Goal: Task Accomplishment & Management: Manage account settings

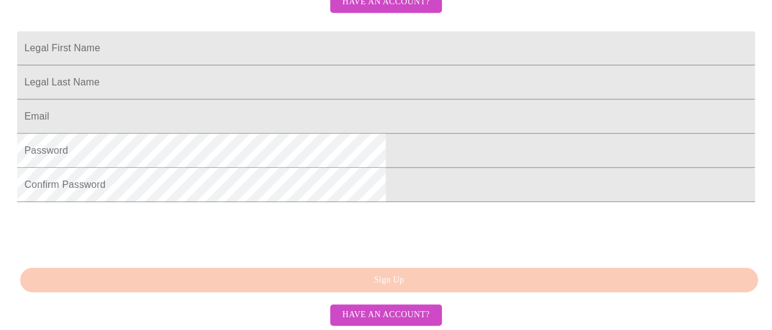
scroll to position [244, 0]
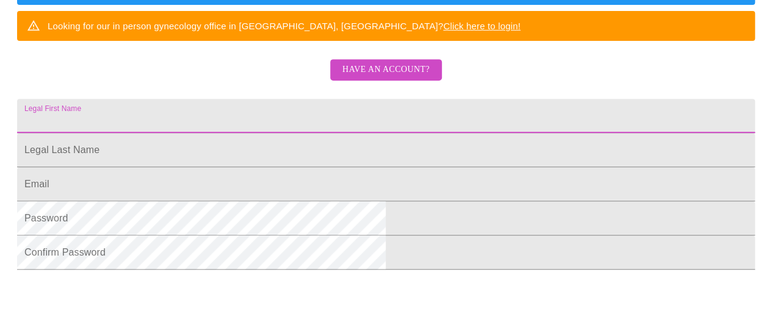
click at [298, 133] on input "Legal First Name" at bounding box center [386, 116] width 738 height 34
type input "Carolina"
click at [269, 133] on input "Legal First Name" at bounding box center [386, 116] width 738 height 34
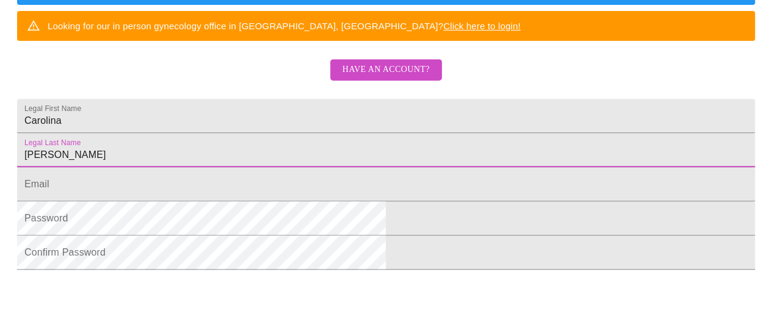
type input "[PERSON_NAME]"
click at [231, 201] on input "Legal First Name" at bounding box center [386, 184] width 738 height 34
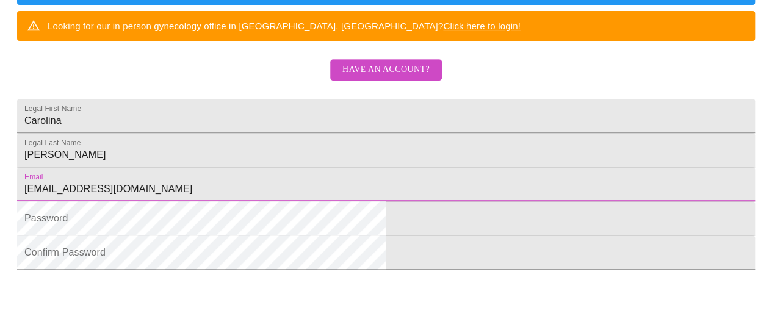
type input "[EMAIL_ADDRESS][DOMAIN_NAME]"
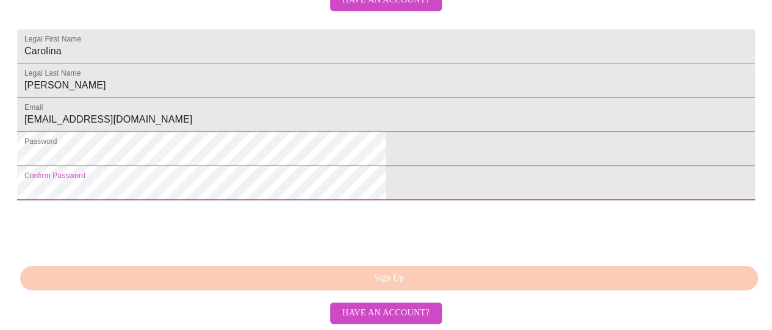
scroll to position [393, 0]
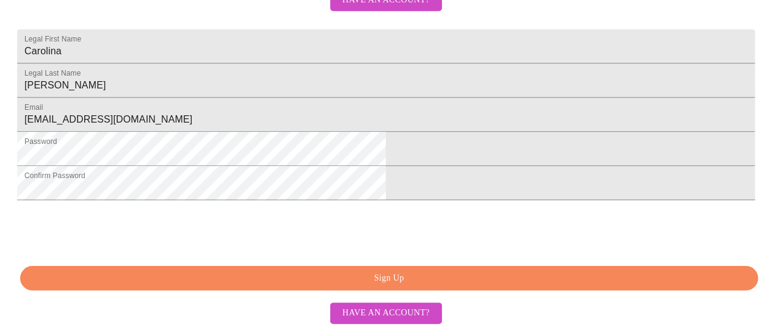
click at [385, 283] on span "Sign Up" at bounding box center [389, 278] width 710 height 15
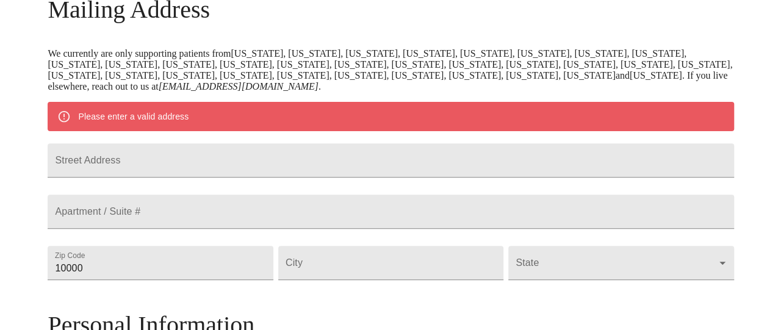
scroll to position [223, 0]
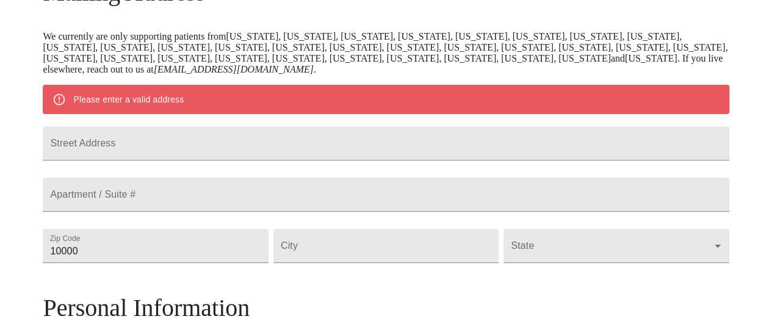
click at [207, 153] on input "Street Address" at bounding box center [386, 143] width 686 height 34
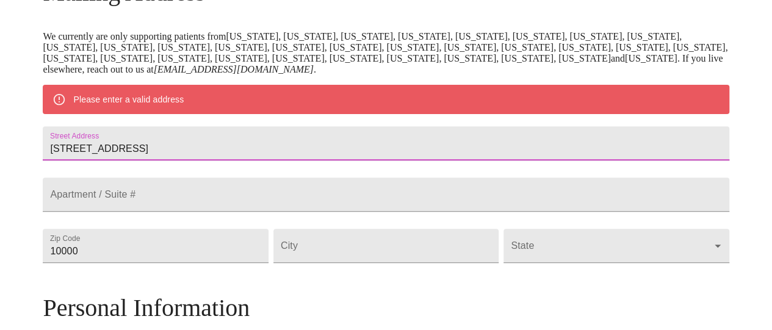
type input "[STREET_ADDRESS]"
click at [167, 263] on input "10000" at bounding box center [155, 246] width 225 height 34
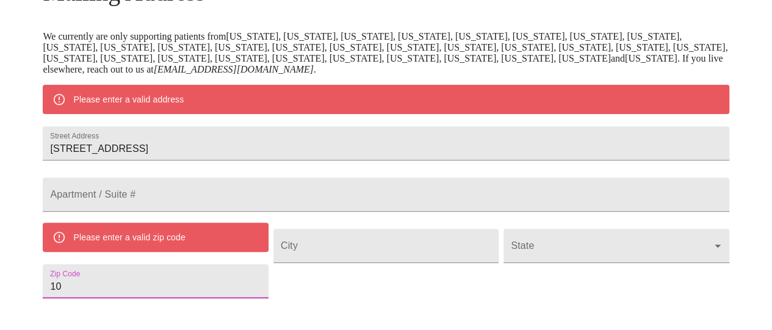
type input "1"
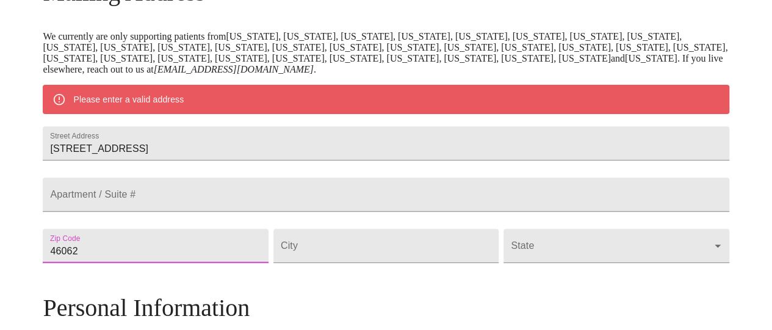
type input "46062"
click at [96, 248] on div "MyMenopauseRx Welcome to MyMenopauseRx Since it's your first time here, you'll …" at bounding box center [386, 263] width 686 height 962
click at [337, 263] on input "Street Address" at bounding box center [385, 246] width 225 height 34
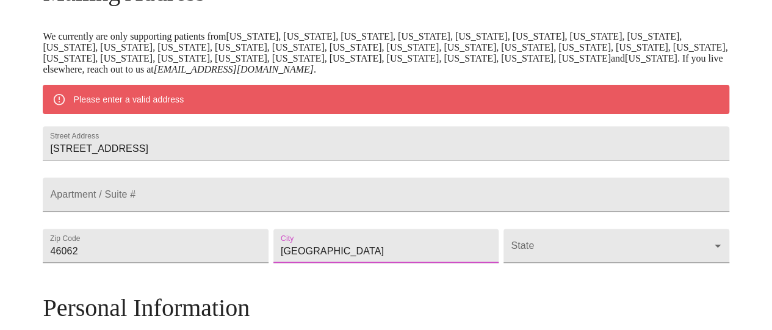
type input "[GEOGRAPHIC_DATA]"
click at [493, 286] on body "MyMenopauseRx Welcome to MyMenopauseRx Since it's your first time here, you'll …" at bounding box center [390, 263] width 771 height 962
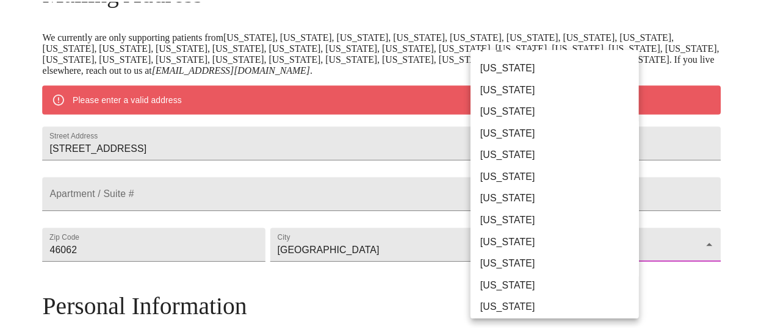
scroll to position [122, 0]
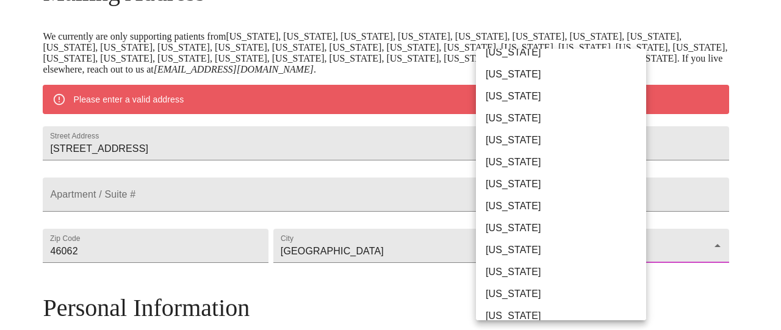
click at [496, 228] on li "[US_STATE]" at bounding box center [565, 228] width 179 height 22
type input "[US_STATE]"
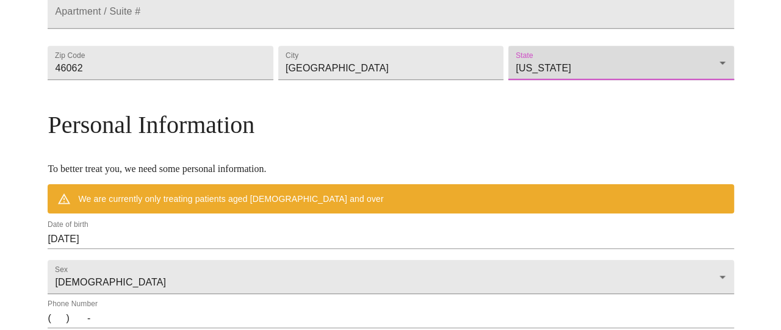
scroll to position [406, 0]
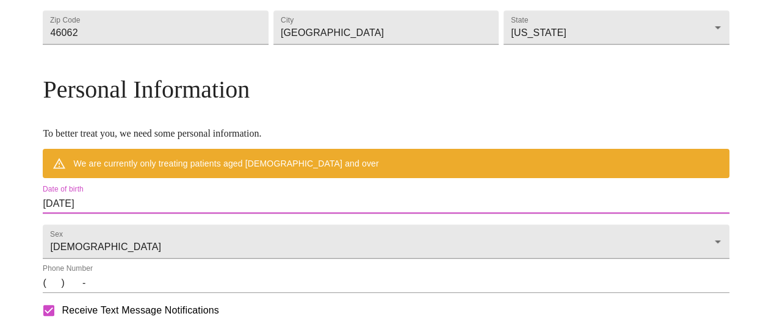
click at [156, 214] on input "[DATE]" at bounding box center [386, 204] width 686 height 20
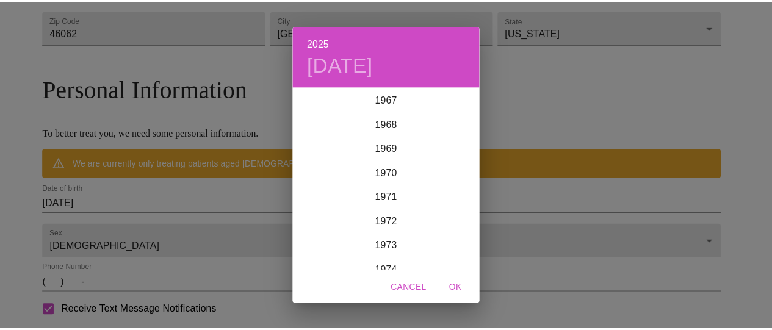
scroll to position [1660, 0]
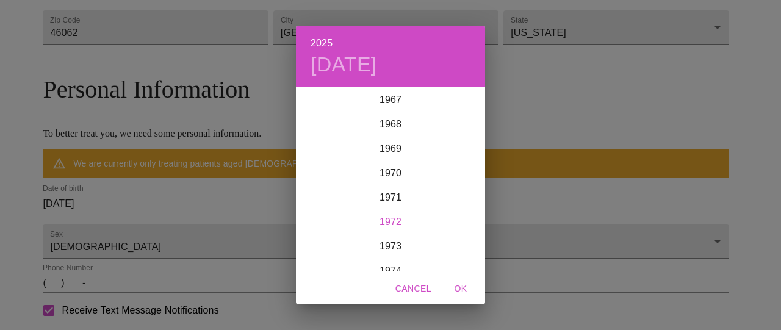
click at [387, 220] on div "1972" at bounding box center [390, 222] width 189 height 24
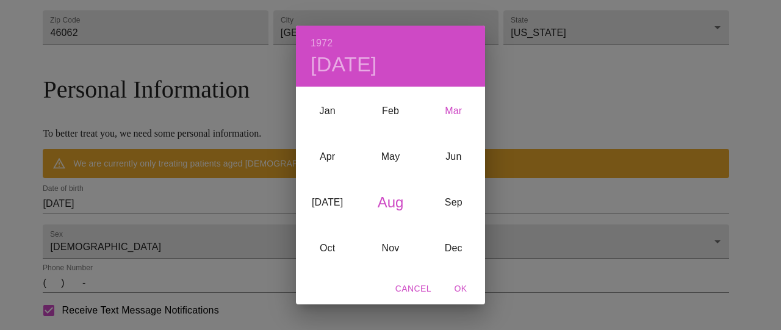
click at [450, 110] on div "Mar" at bounding box center [453, 111] width 63 height 46
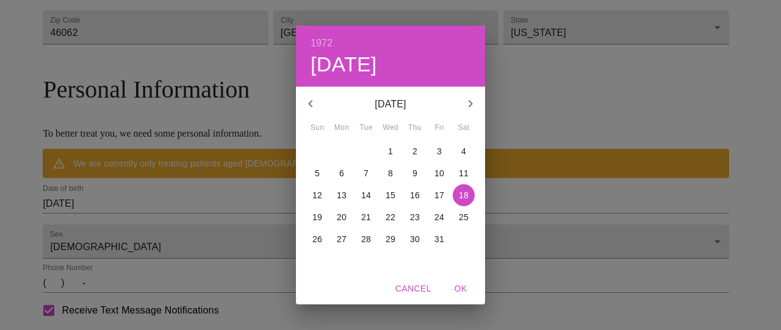
click at [392, 171] on p "8" at bounding box center [390, 173] width 5 height 12
click at [460, 286] on span "OK" at bounding box center [460, 288] width 29 height 15
type input "[DATE]"
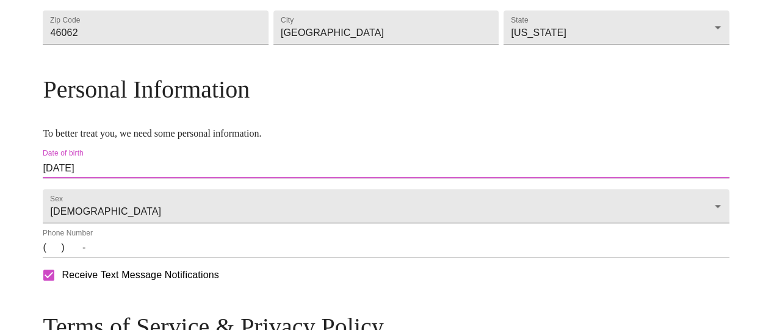
scroll to position [467, 0]
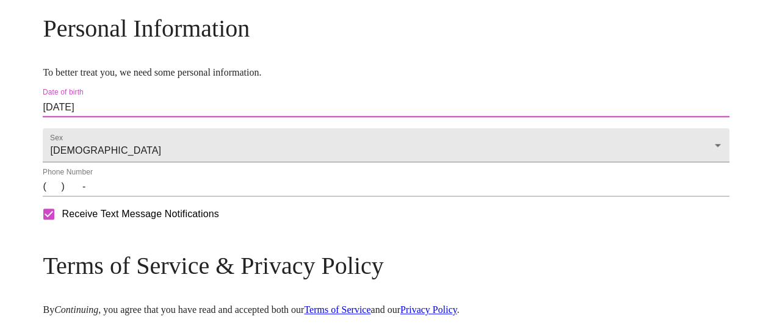
click at [139, 196] on input "(   )    -" at bounding box center [386, 187] width 686 height 20
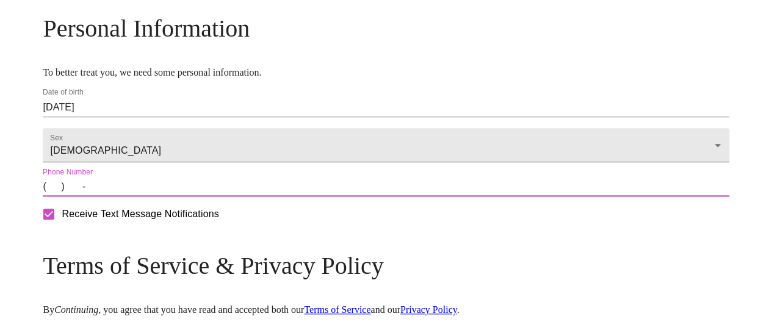
click at [131, 196] on input "(   )    -" at bounding box center [386, 187] width 686 height 20
click at [132, 196] on input "(   )    -" at bounding box center [386, 187] width 686 height 20
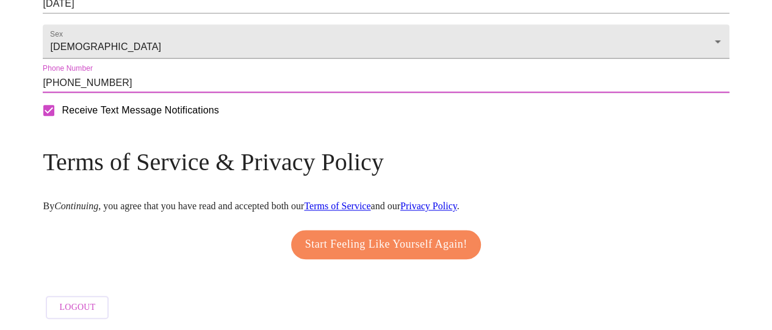
scroll to position [608, 0]
type input "[PHONE_NUMBER]"
click at [394, 237] on span "Start Feeling Like Yourself Again!" at bounding box center [386, 245] width 162 height 20
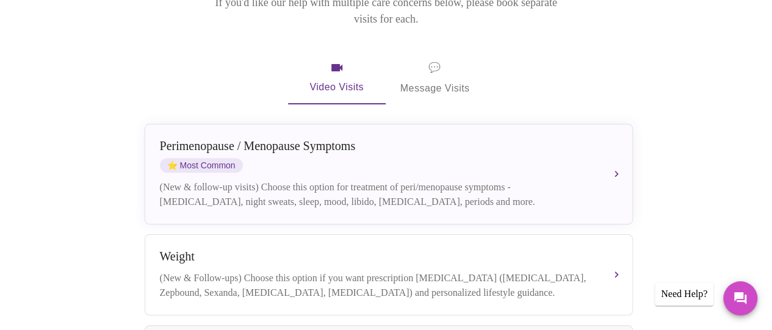
scroll to position [253, 0]
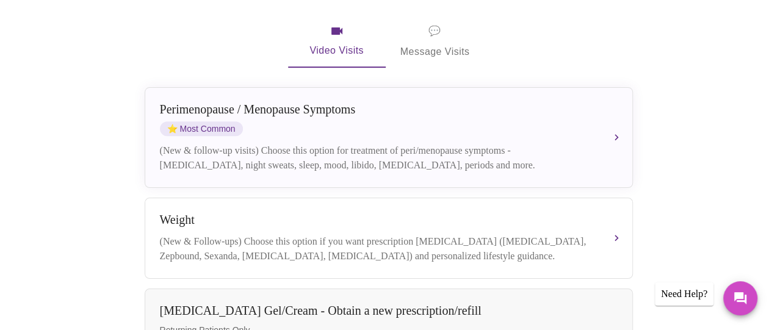
click at [600, 125] on div "[MEDICAL_DATA] / Menopause Symptoms ⭐ Most Common (New & follow-up visits) Choo…" at bounding box center [389, 138] width 458 height 70
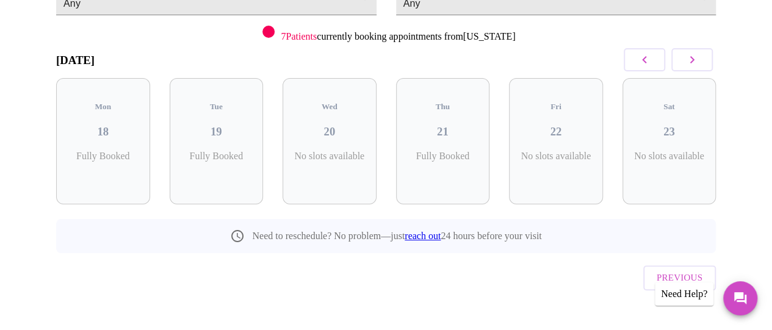
click at [696, 56] on icon "button" at bounding box center [692, 59] width 15 height 15
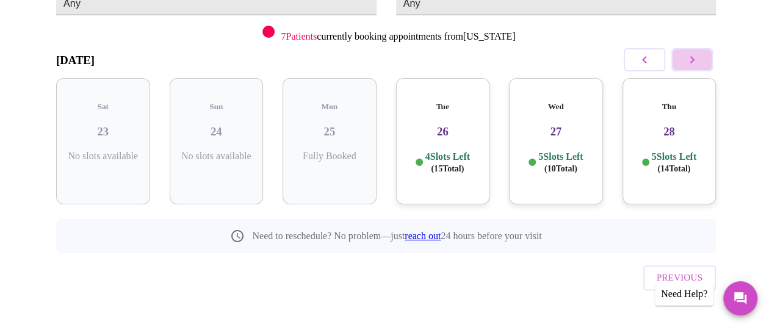
click at [694, 57] on icon "button" at bounding box center [692, 59] width 15 height 15
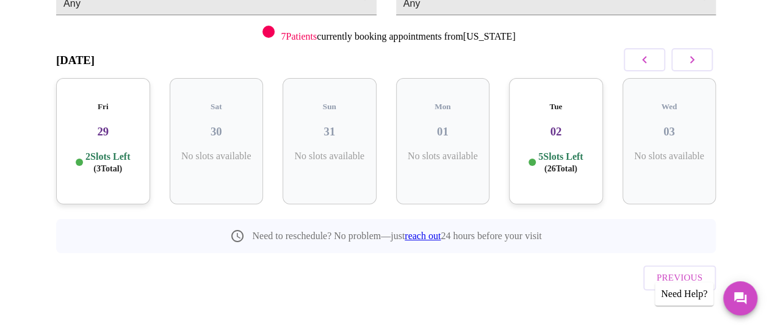
click at [115, 125] on h3 "29" at bounding box center [103, 131] width 74 height 13
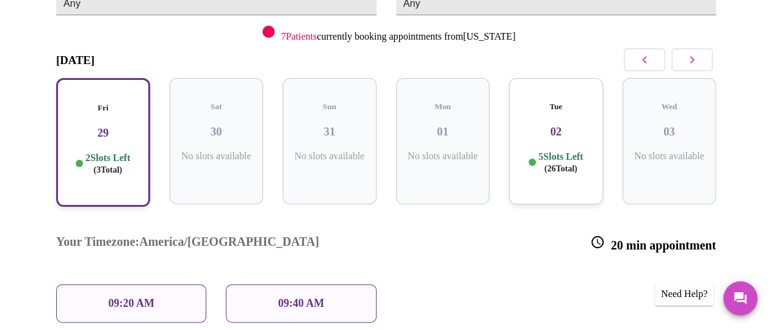
click at [561, 125] on h3 "02" at bounding box center [556, 131] width 74 height 13
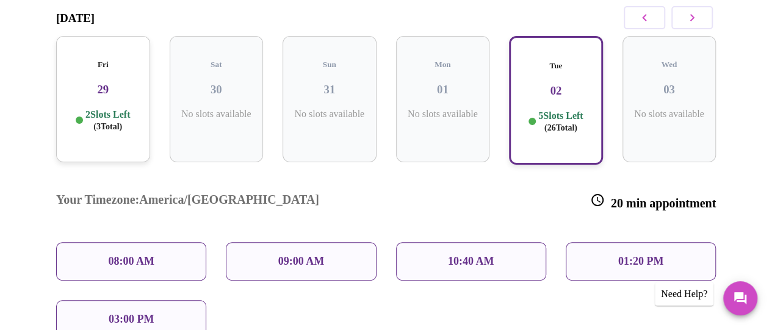
scroll to position [227, 0]
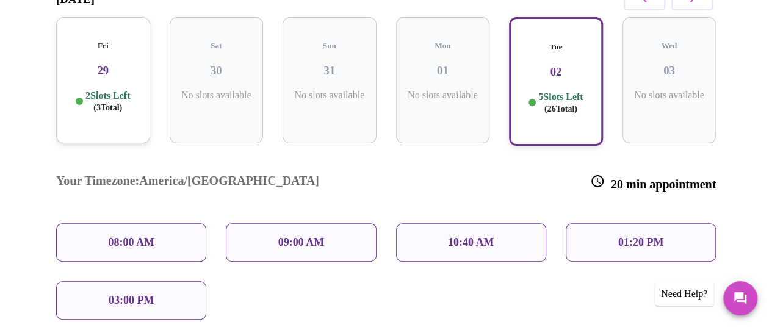
click at [444, 223] on div "10:40 AM" at bounding box center [471, 242] width 150 height 38
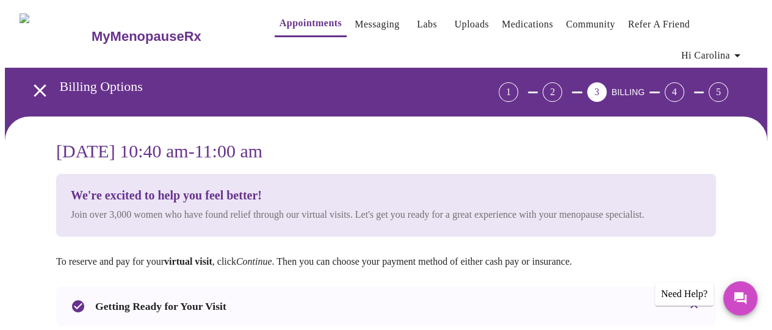
scroll to position [0, 0]
click at [562, 83] on div "2" at bounding box center [552, 92] width 20 height 20
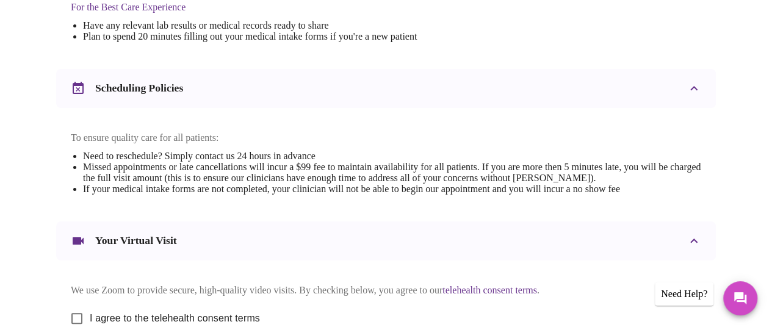
scroll to position [575, 0]
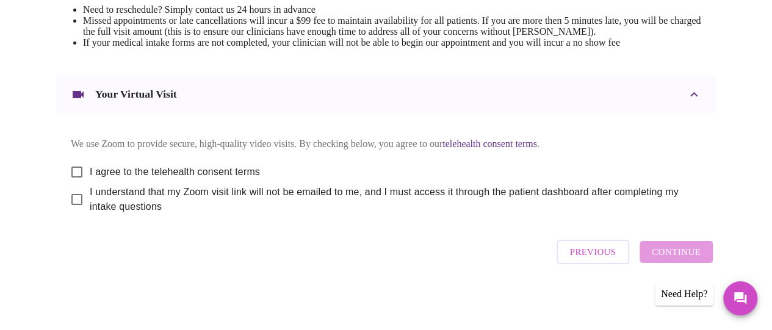
click at [600, 254] on span "Previous" at bounding box center [593, 252] width 46 height 16
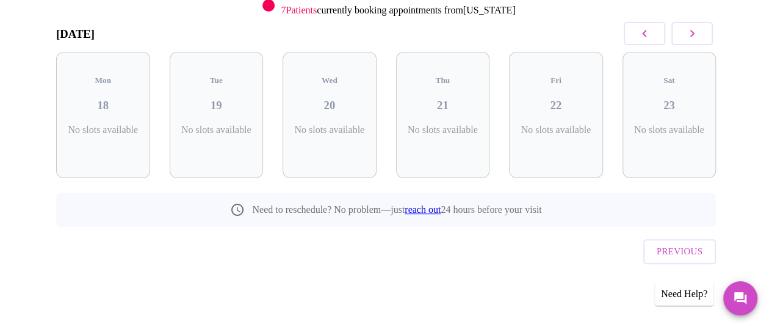
scroll to position [166, 0]
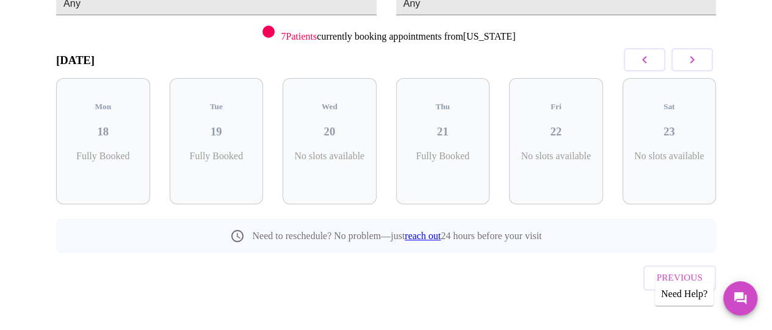
click at [692, 59] on icon "button" at bounding box center [692, 59] width 15 height 15
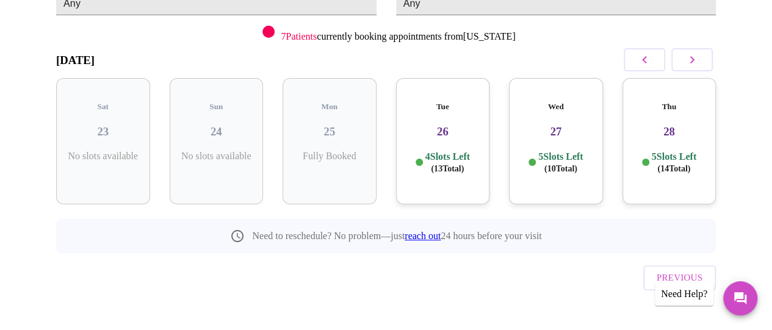
click at [563, 125] on h3 "27" at bounding box center [556, 131] width 74 height 13
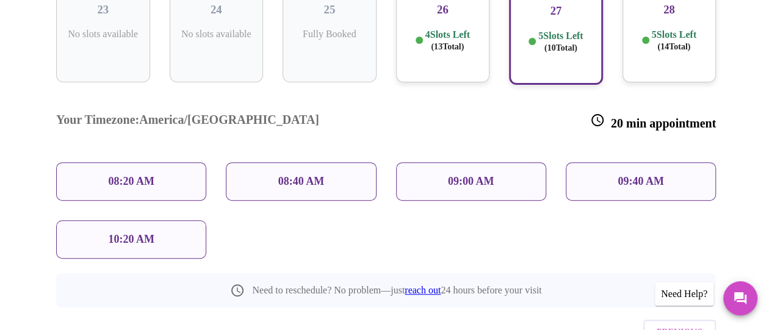
scroll to position [227, 0]
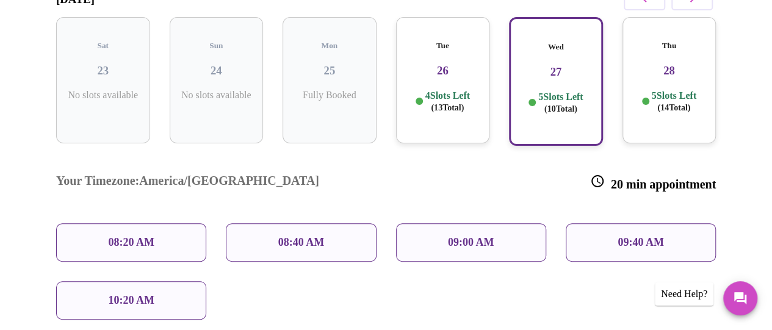
click at [664, 69] on div "Thu 28 5 Slots Left ( 14 Total)" at bounding box center [669, 80] width 94 height 126
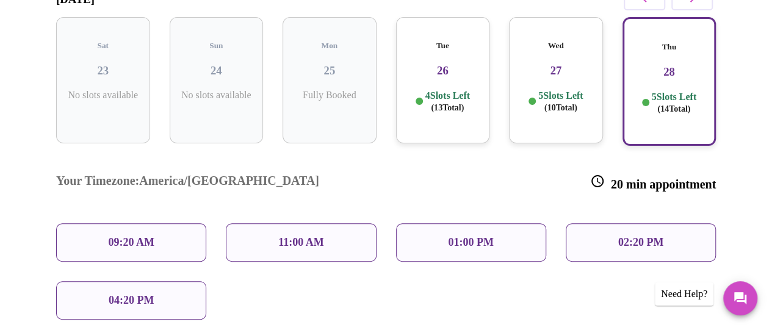
click at [282, 236] on p "11:00 AM" at bounding box center [301, 242] width 46 height 13
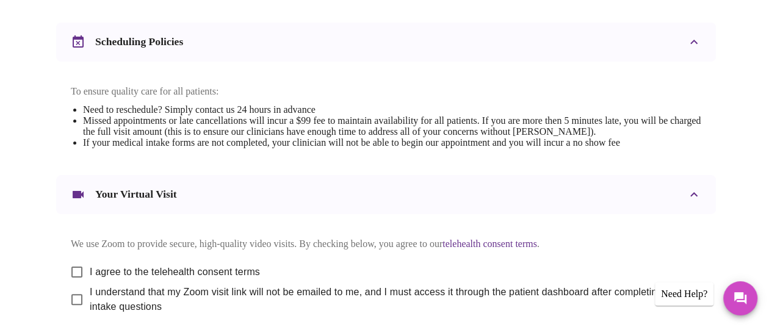
scroll to position [488, 0]
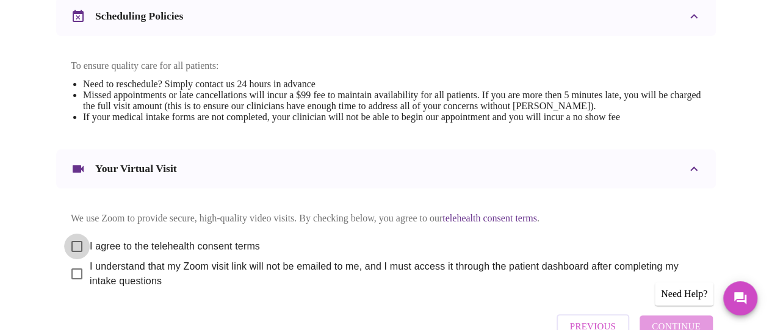
click at [68, 253] on input "I agree to the telehealth consent terms" at bounding box center [77, 247] width 26 height 26
checkbox input "true"
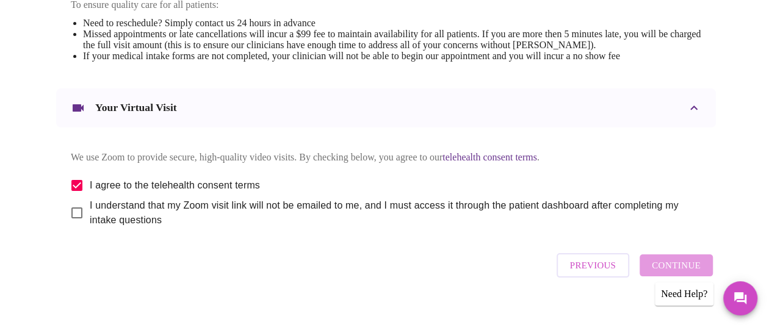
click at [73, 225] on input "I understand that my Zoom visit link will not be emailed to me, and I must acce…" at bounding box center [77, 213] width 26 height 26
checkbox input "true"
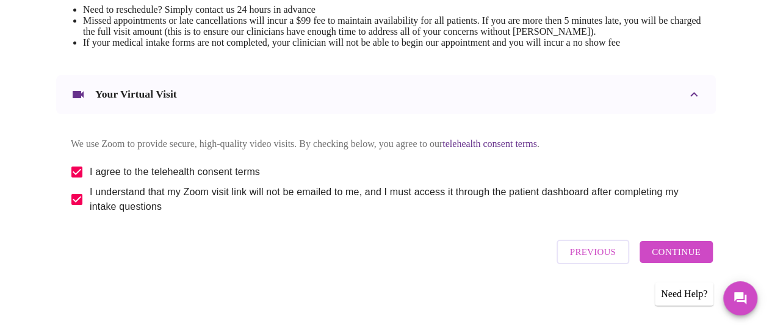
scroll to position [575, 0]
click at [671, 252] on span "Continue" at bounding box center [676, 252] width 49 height 16
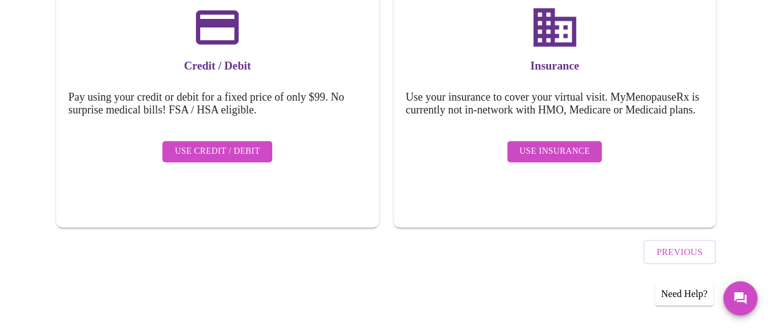
scroll to position [206, 0]
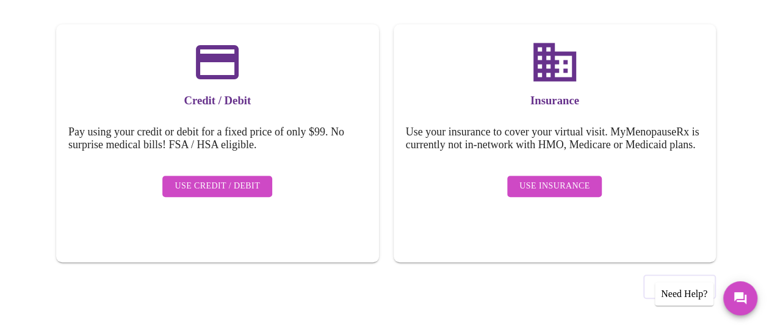
click at [204, 179] on span "Use Credit / Debit" at bounding box center [217, 186] width 85 height 15
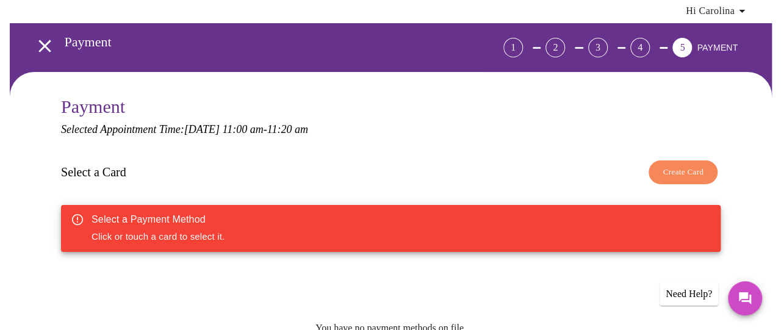
scroll to position [61, 0]
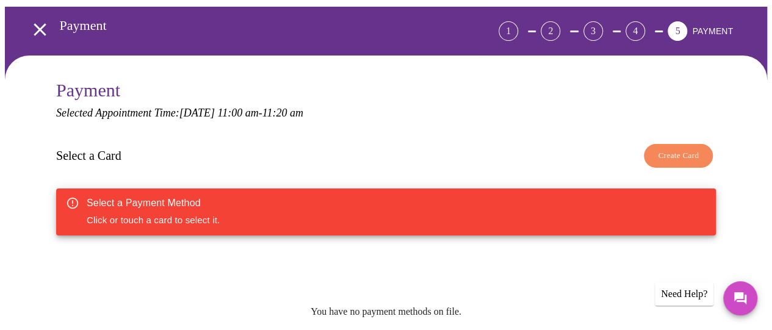
click at [677, 151] on span "Create Card" at bounding box center [678, 156] width 41 height 14
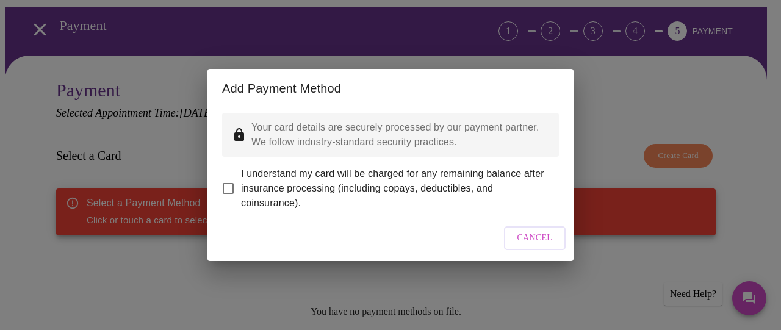
click at [229, 179] on input "I understand my card will be charged for any remaining balance after insurance …" at bounding box center [228, 189] width 26 height 26
checkbox input "true"
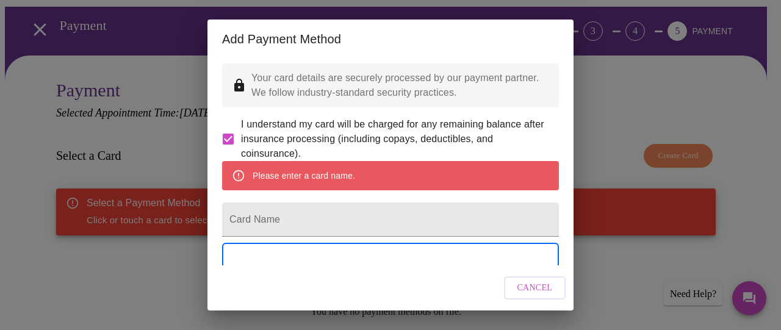
click at [323, 237] on input "Card Name" at bounding box center [390, 220] width 337 height 34
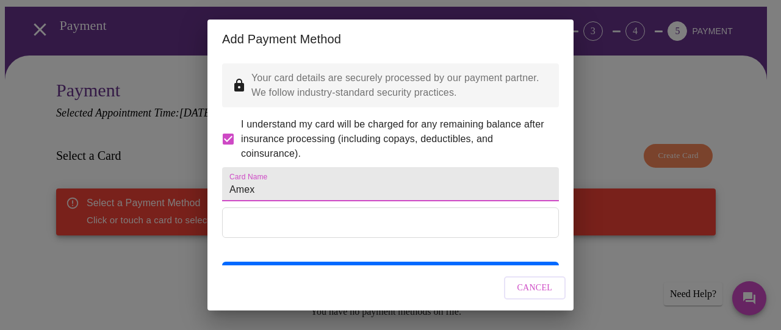
type input "Amex"
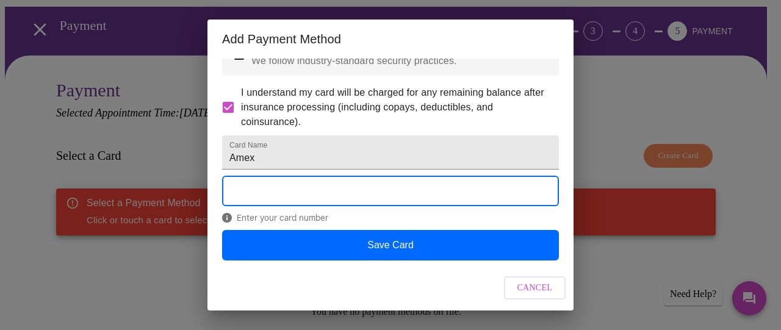
scroll to position [63, 0]
click at [394, 248] on button "Save Card" at bounding box center [390, 245] width 337 height 31
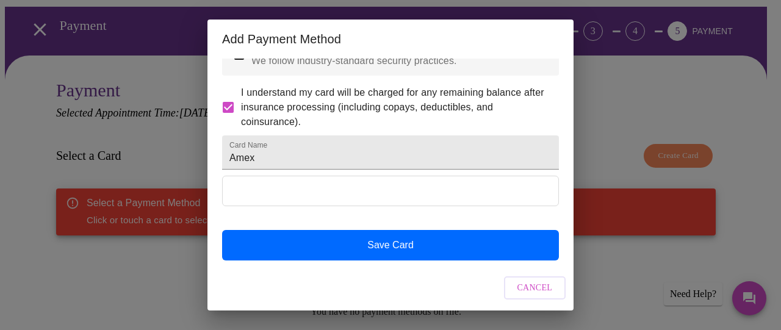
scroll to position [1, 0]
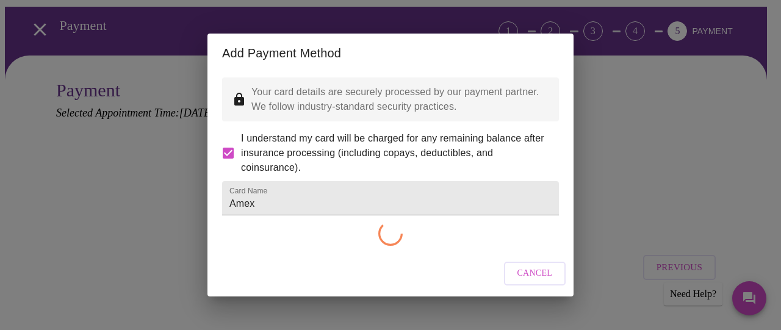
checkbox input "false"
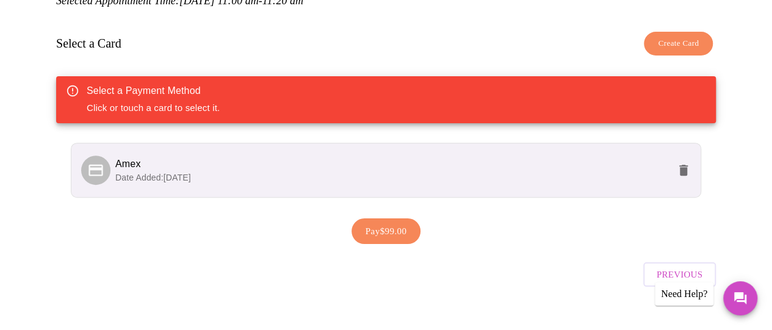
scroll to position [183, 0]
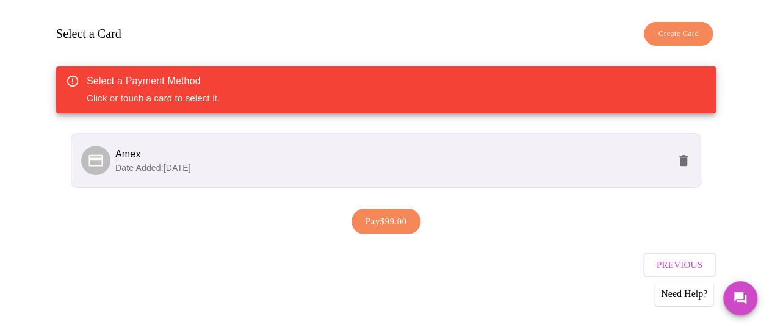
click at [293, 156] on span "Amex" at bounding box center [391, 154] width 553 height 15
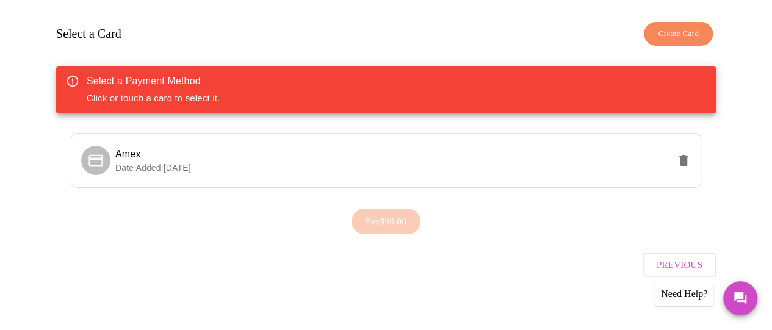
click at [88, 152] on icon at bounding box center [95, 160] width 17 height 17
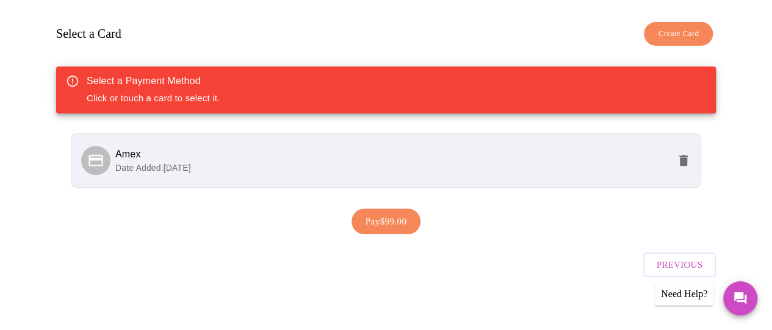
click at [375, 218] on span "Pay $99.00" at bounding box center [385, 222] width 41 height 16
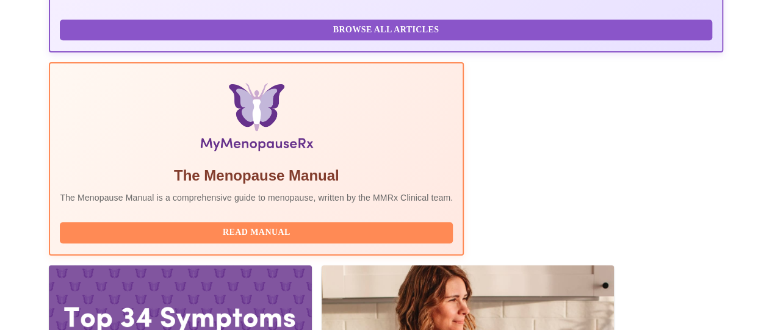
scroll to position [389, 0]
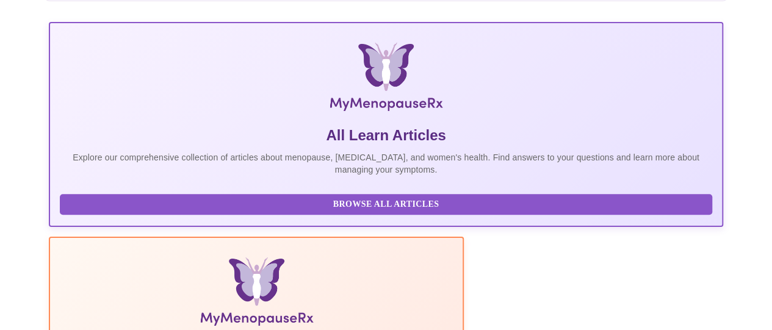
scroll to position [206, 0]
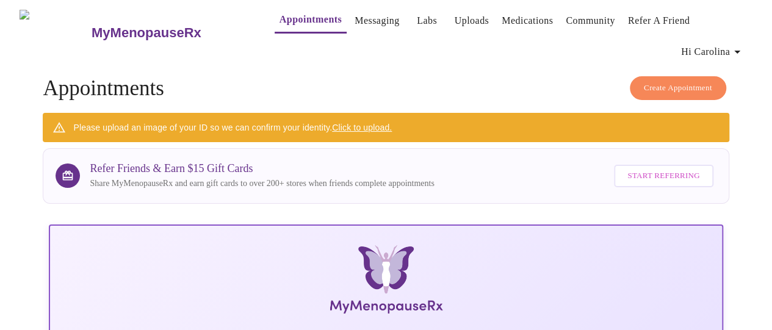
scroll to position [0, 0]
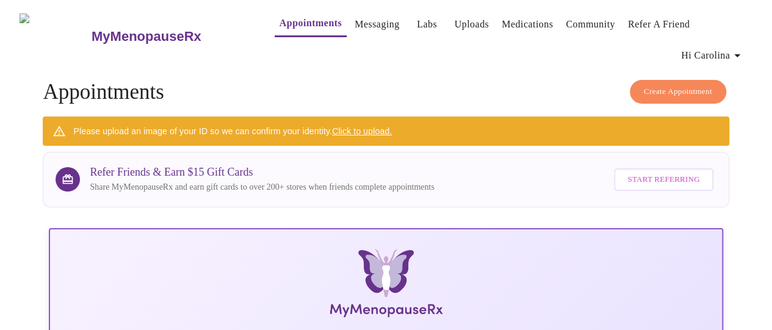
click at [417, 18] on link "Labs" at bounding box center [427, 24] width 20 height 17
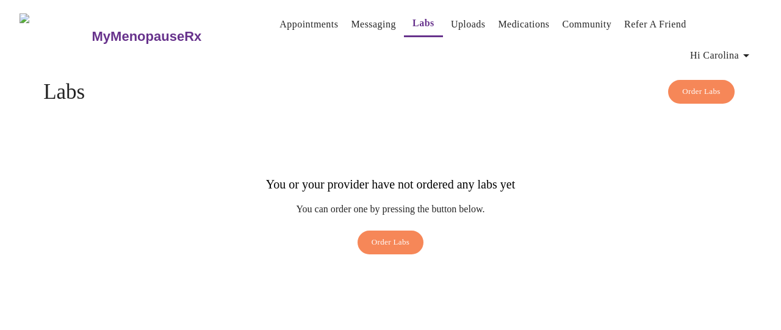
click at [395, 236] on span "Order Labs" at bounding box center [391, 243] width 38 height 14
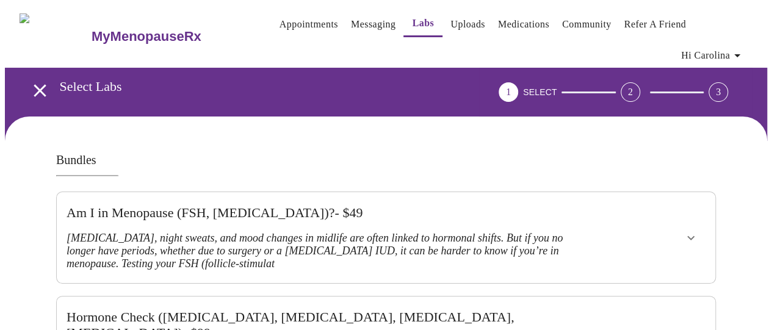
click at [450, 16] on link "Uploads" at bounding box center [467, 24] width 35 height 17
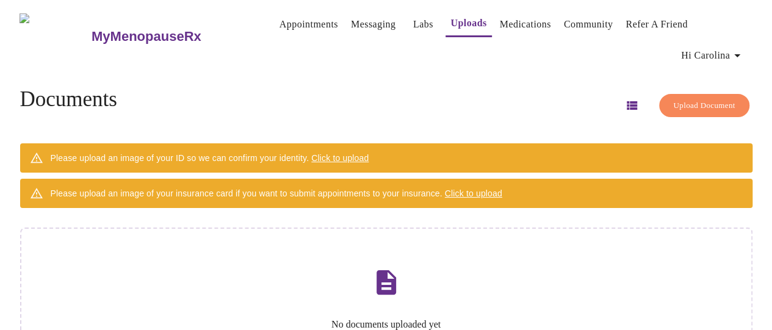
click at [500, 19] on link "Medications" at bounding box center [525, 24] width 51 height 17
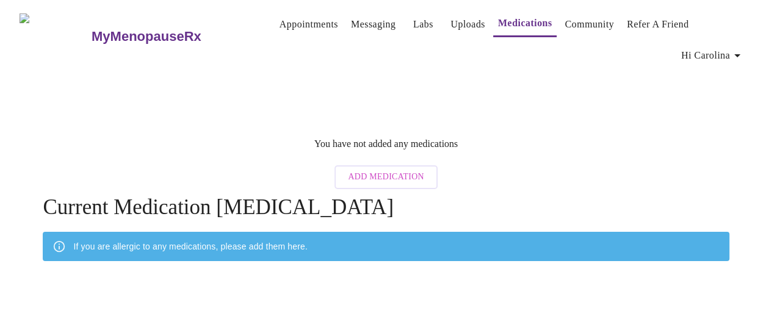
click at [392, 170] on span "Add Medication" at bounding box center [386, 177] width 76 height 15
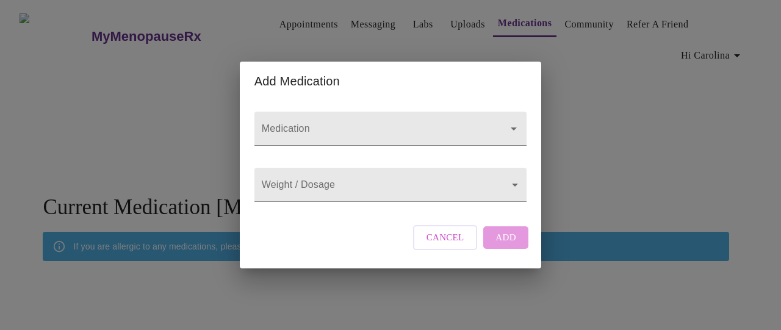
click at [509, 121] on icon "Open" at bounding box center [513, 128] width 15 height 15
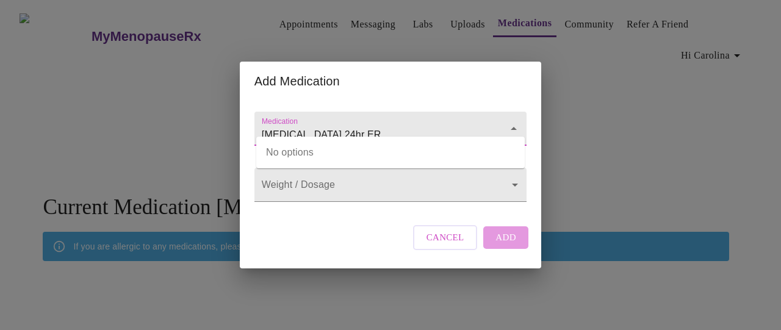
type input "[MEDICAL_DATA] 24hr ER"
click at [331, 181] on body "MyMenopauseRx Appointments Messaging Labs Uploads Medications Community Refer a…" at bounding box center [390, 196] width 771 height 383
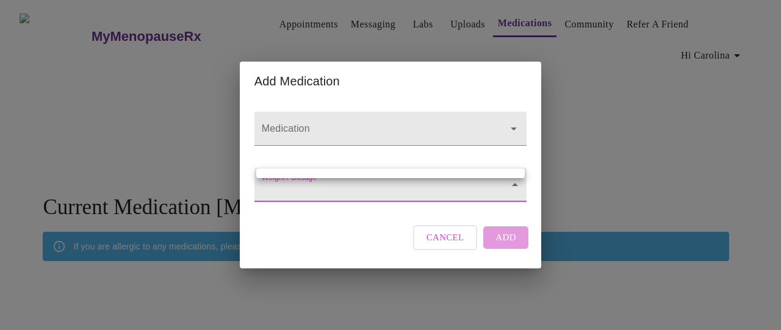
click at [328, 189] on div at bounding box center [390, 165] width 781 height 330
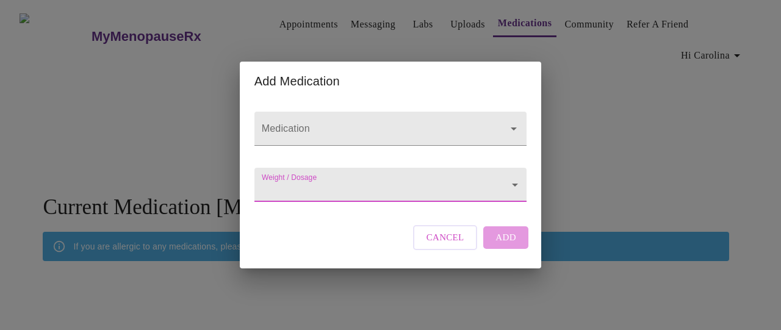
click at [289, 187] on body "MyMenopauseRx Appointments Messaging Labs Uploads Medications Community Refer a…" at bounding box center [390, 196] width 771 height 383
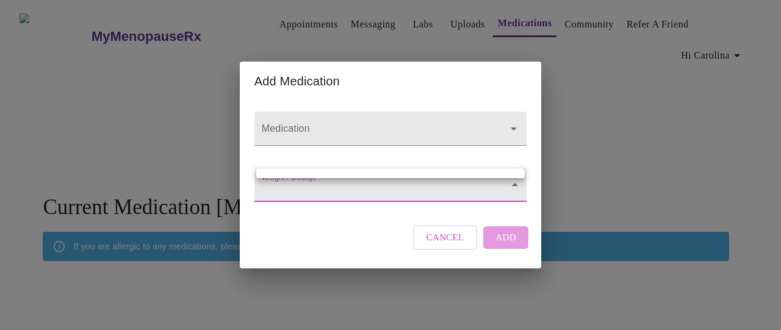
click at [349, 159] on div at bounding box center [390, 165] width 781 height 330
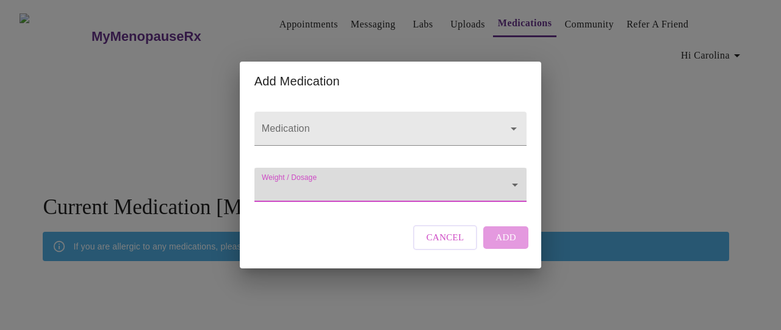
click at [342, 137] on form "Medication" at bounding box center [390, 129] width 272 height 46
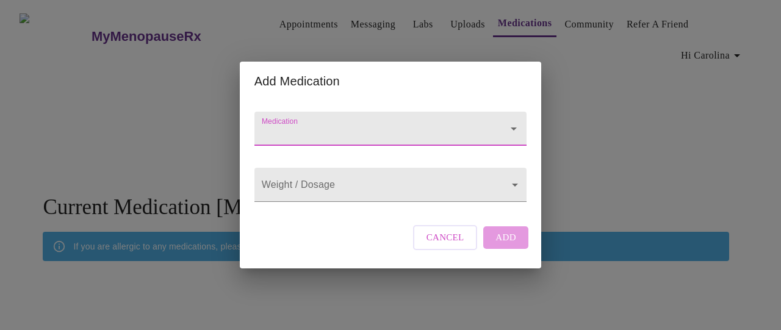
click at [369, 112] on div at bounding box center [390, 129] width 272 height 34
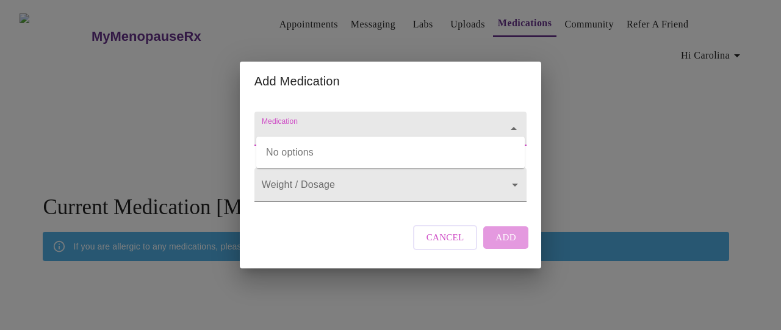
click at [368, 123] on input "Medication" at bounding box center [373, 134] width 228 height 23
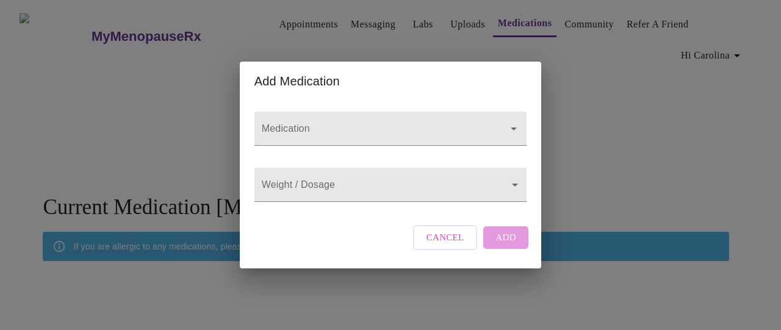
click at [310, 123] on input "Medication" at bounding box center [373, 134] width 228 height 23
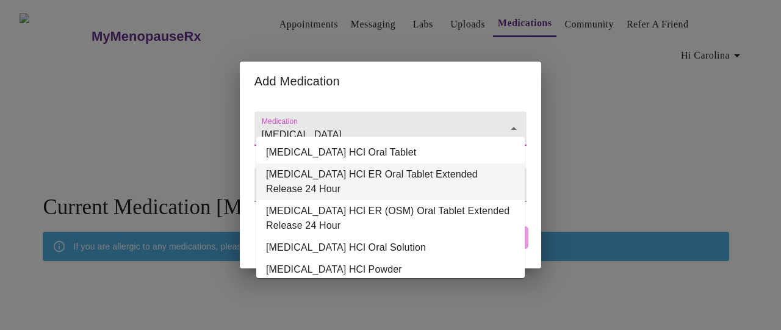
click at [304, 196] on li "[MEDICAL_DATA] HCl ER Oral Tablet Extended Release 24 Hour" at bounding box center [390, 182] width 268 height 37
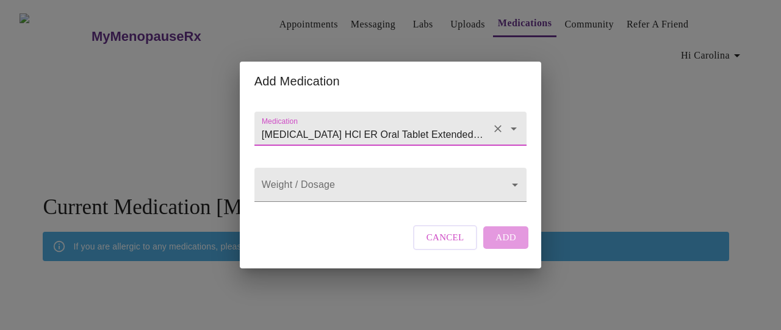
type input "[MEDICAL_DATA] HCl ER Oral Tablet Extended Release 24 Hour"
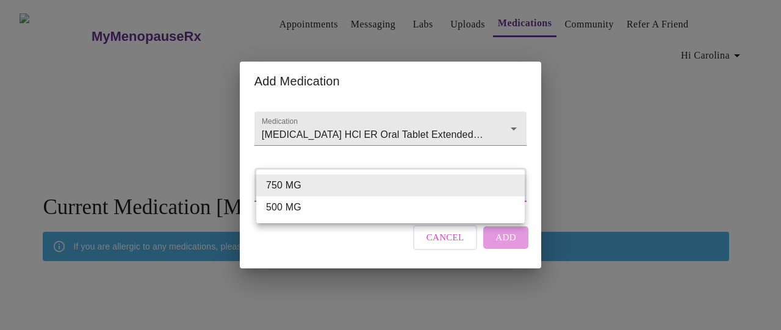
click at [290, 182] on body "MyMenopauseRx Appointments Messaging Labs Uploads Medications Community Refer a…" at bounding box center [390, 196] width 771 height 383
click at [281, 207] on li "500 MG" at bounding box center [390, 207] width 268 height 22
type input "500 MG"
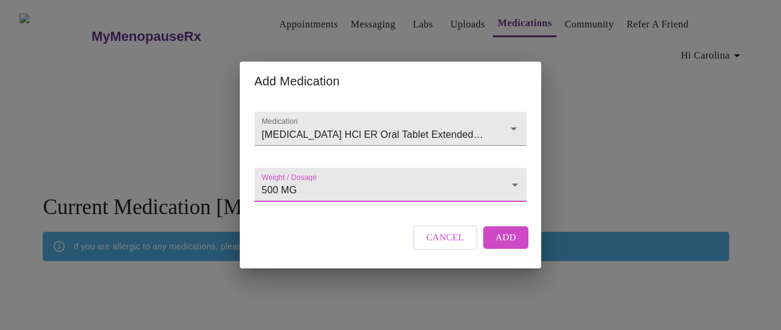
click at [503, 245] on span "Add" at bounding box center [505, 237] width 21 height 16
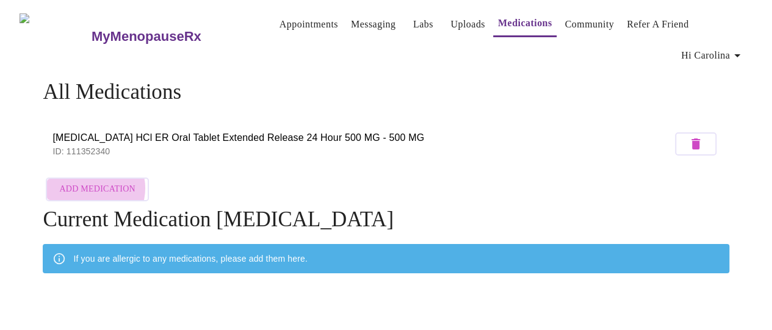
click at [87, 184] on span "Add Medication" at bounding box center [97, 189] width 76 height 15
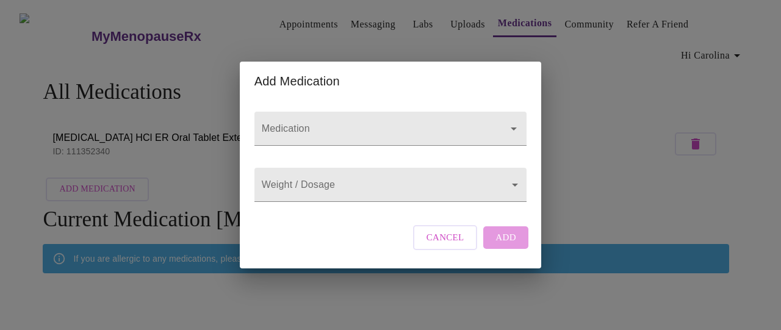
click at [278, 123] on input "Medication" at bounding box center [373, 134] width 228 height 23
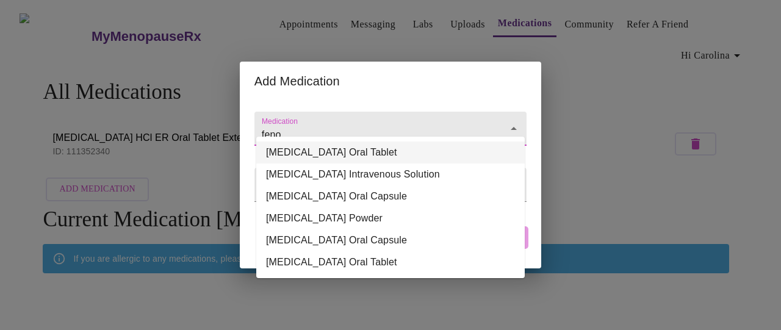
click at [300, 153] on li "[MEDICAL_DATA] Oral Tablet" at bounding box center [390, 153] width 268 height 22
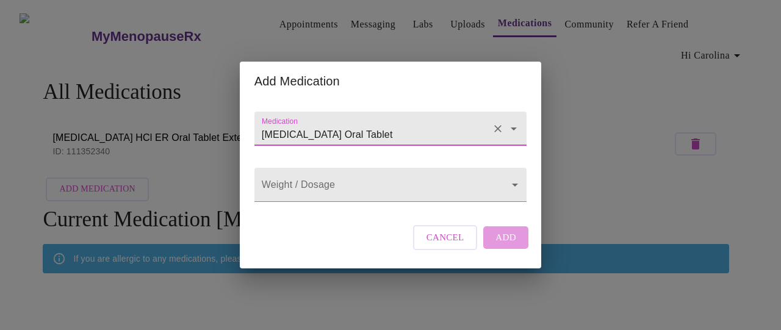
type input "[MEDICAL_DATA] Oral Tablet"
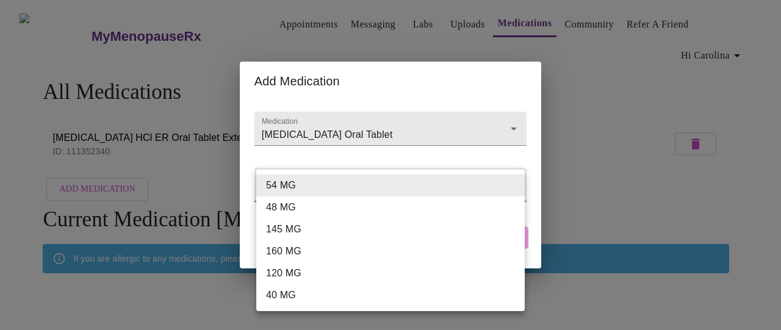
click at [286, 191] on body "MyMenopauseRx Appointments Messaging Labs Uploads Medications Community Refer a…" at bounding box center [390, 202] width 771 height 395
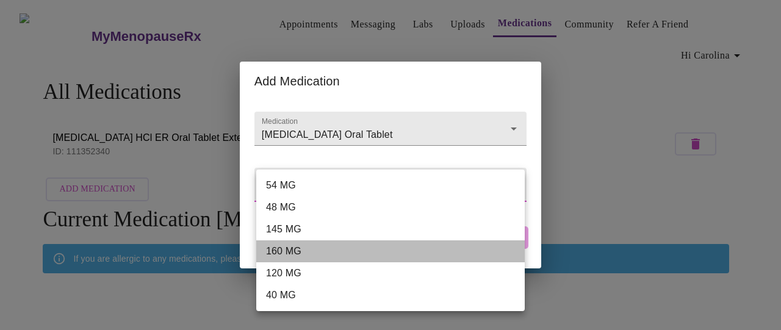
click at [288, 253] on li "160 MG" at bounding box center [390, 251] width 268 height 22
type input "160 MG"
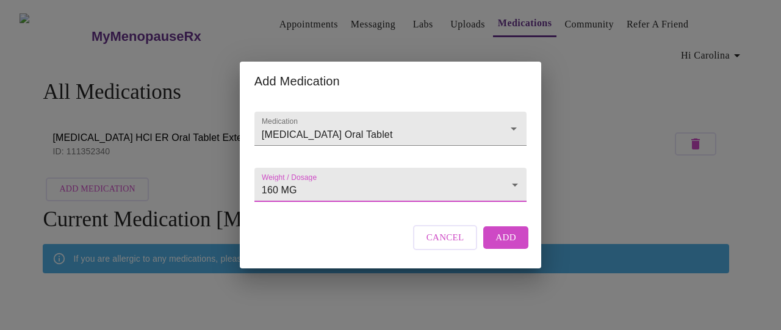
click at [504, 245] on span "Add" at bounding box center [505, 237] width 21 height 16
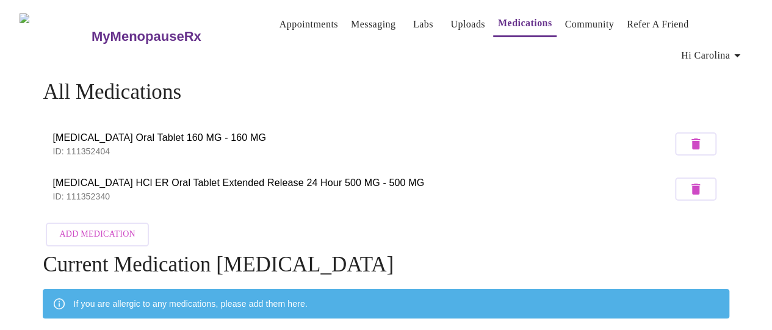
click at [98, 227] on span "Add Medication" at bounding box center [97, 234] width 76 height 15
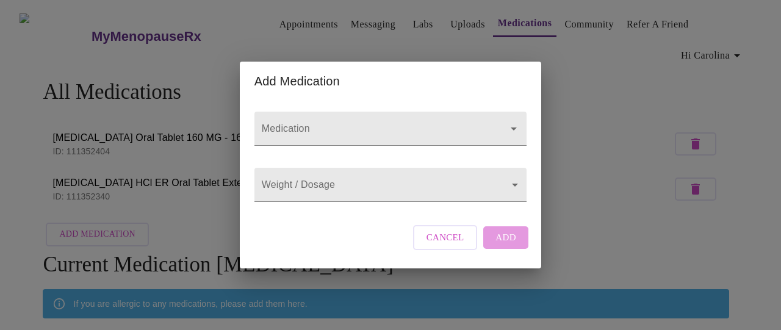
click at [266, 112] on div at bounding box center [390, 129] width 272 height 34
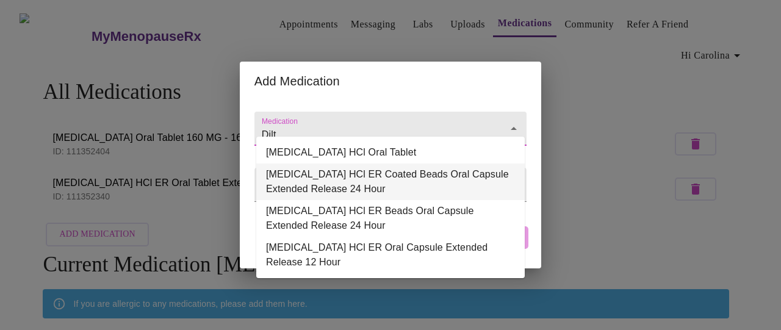
click at [301, 186] on li "[MEDICAL_DATA] HCl ER Coated Beads Oral Capsule Extended Release 24 Hour" at bounding box center [390, 182] width 268 height 37
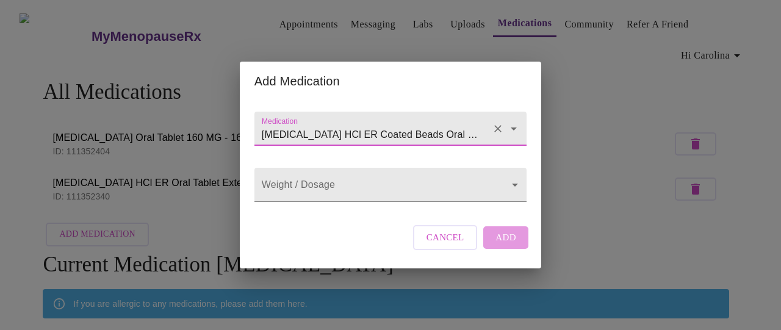
type input "[MEDICAL_DATA] HCl ER Coated Beads Oral Capsule Extended Release 24 Hour"
click at [301, 185] on body "MyMenopauseRx Appointments Messaging Labs Uploads Medications Community Refer a…" at bounding box center [390, 225] width 771 height 441
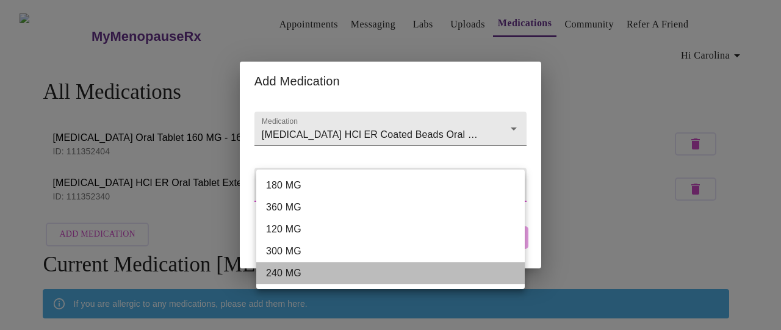
click at [276, 272] on li "240 MG" at bounding box center [390, 273] width 268 height 22
type input "240 MG"
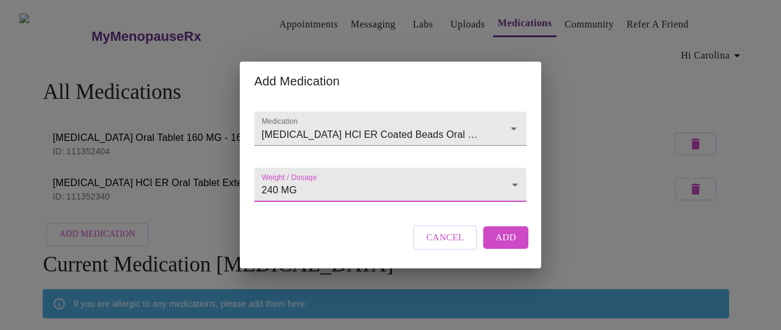
click at [511, 245] on span "Add" at bounding box center [505, 237] width 21 height 16
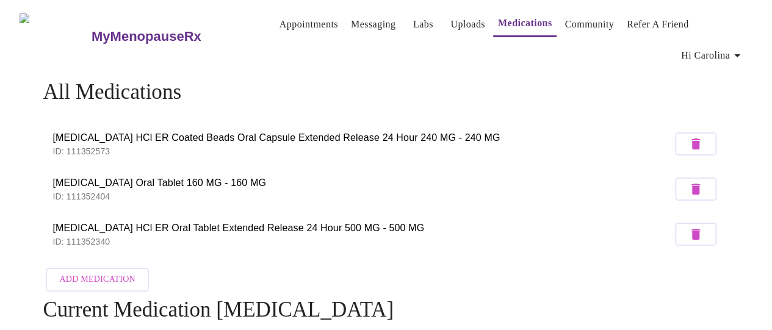
click at [105, 277] on span "Add Medication" at bounding box center [97, 279] width 76 height 15
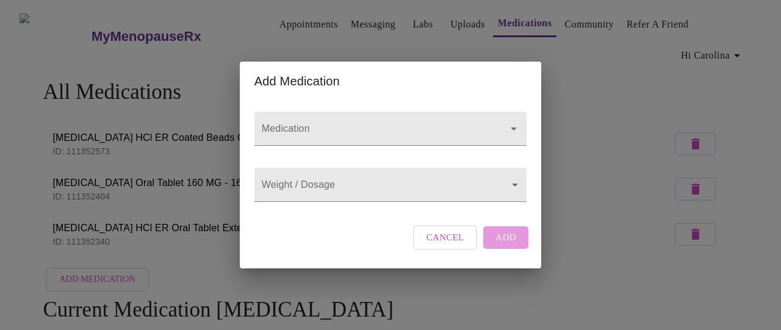
click at [273, 112] on div at bounding box center [390, 129] width 272 height 34
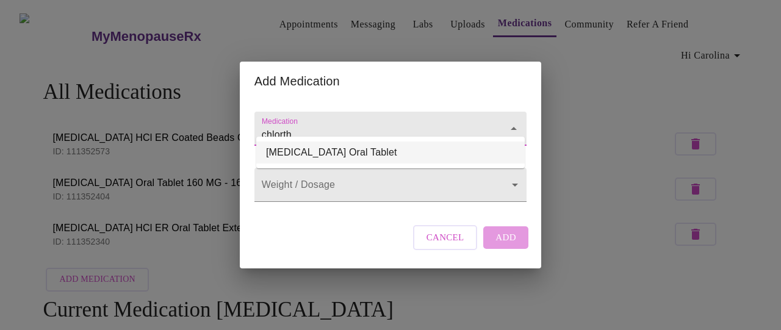
click at [276, 149] on li "[MEDICAL_DATA] Oral Tablet" at bounding box center [390, 153] width 268 height 22
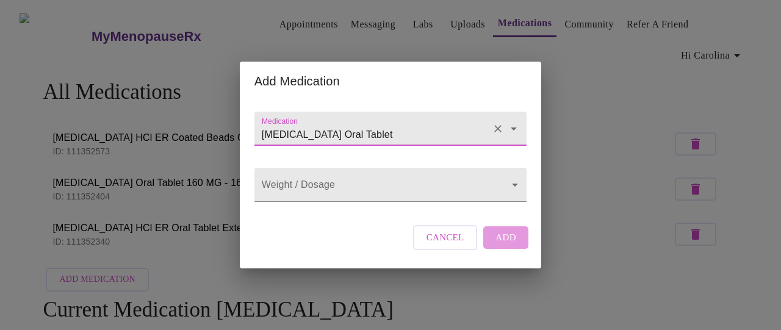
type input "[MEDICAL_DATA] Oral Tablet"
click at [277, 186] on body "MyMenopauseRx Appointments Messaging Labs Uploads Medications Community Refer a…" at bounding box center [390, 248] width 771 height 486
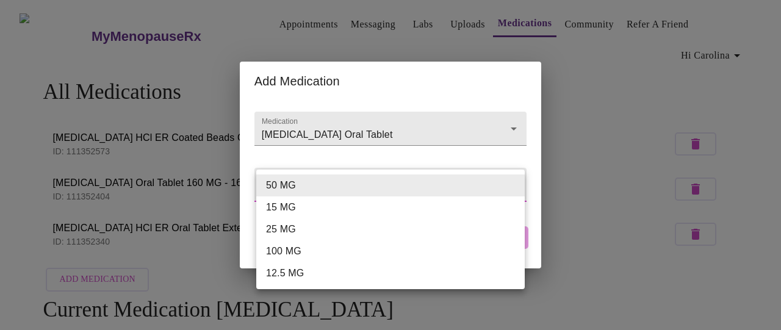
click at [275, 230] on li "25 MG" at bounding box center [390, 229] width 268 height 22
type input "25 MG"
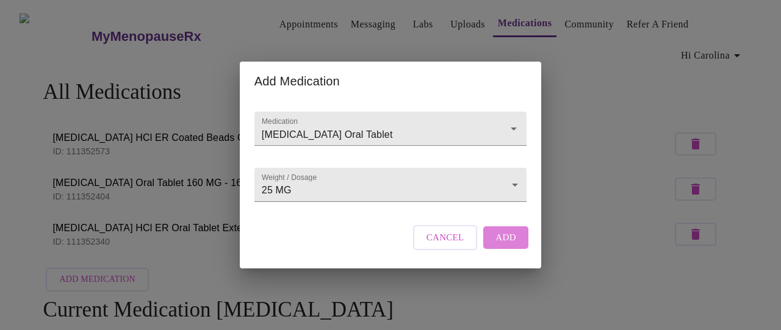
click at [502, 245] on span "Add" at bounding box center [505, 237] width 21 height 16
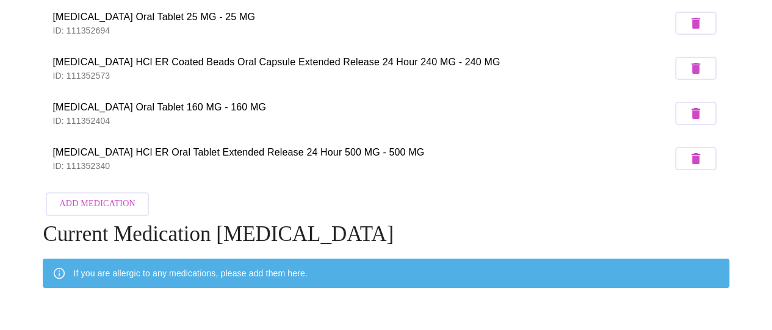
scroll to position [124, 0]
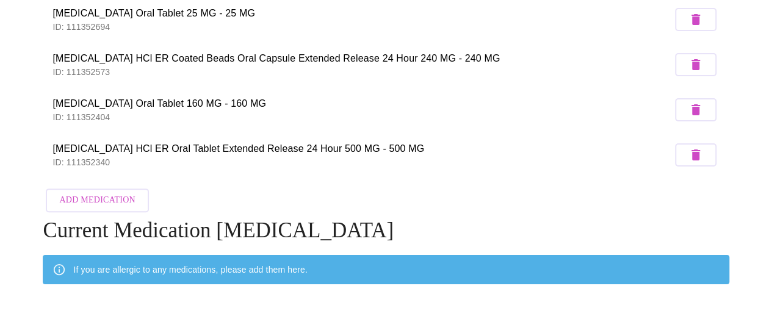
click at [92, 200] on span "Add Medication" at bounding box center [97, 200] width 76 height 15
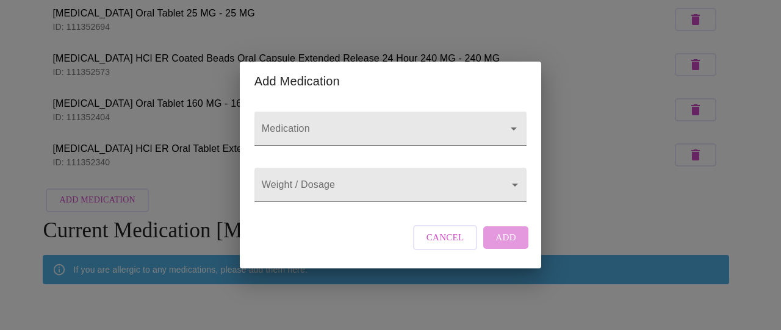
click at [261, 112] on div at bounding box center [390, 129] width 272 height 34
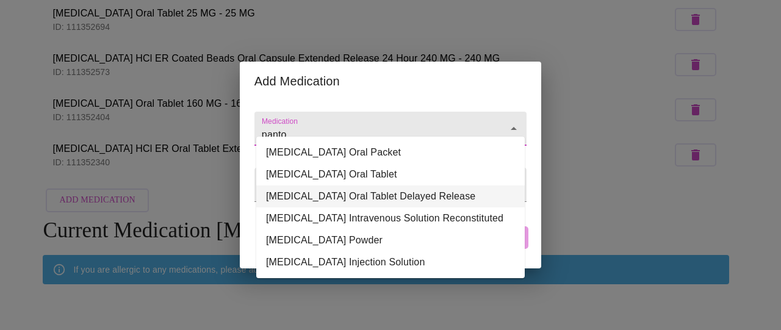
click at [339, 196] on li "[MEDICAL_DATA] Oral Tablet Delayed Release" at bounding box center [390, 196] width 268 height 22
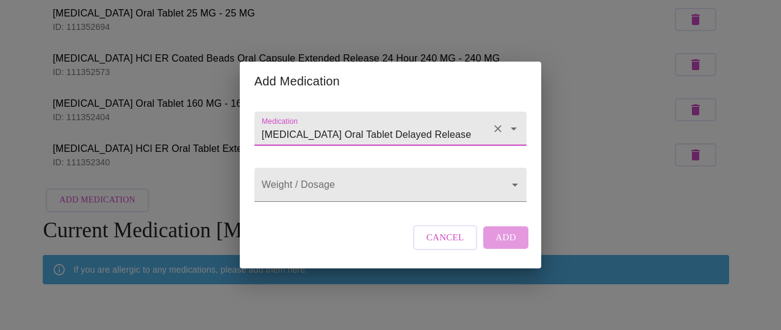
type input "[MEDICAL_DATA] Oral Tablet Delayed Release"
click at [332, 191] on body "MyMenopauseRx Appointments Messaging Labs Uploads Medications Community Refer a…" at bounding box center [390, 145] width 771 height 531
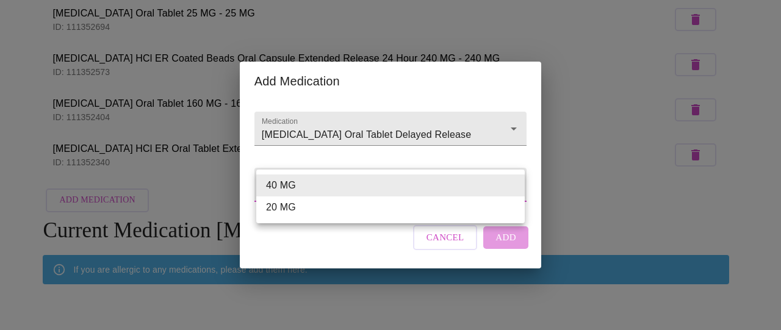
click at [292, 185] on li "40 MG" at bounding box center [390, 186] width 268 height 22
type input "40 MG"
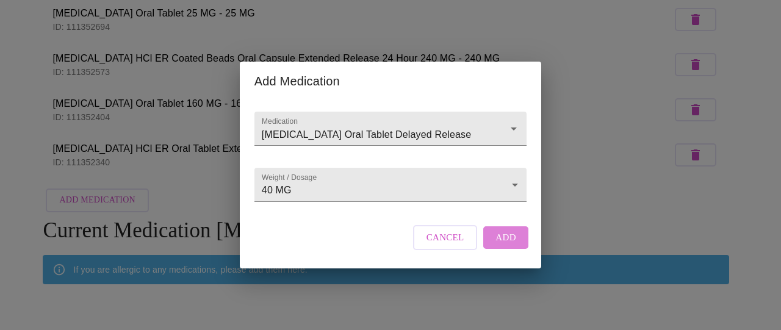
click at [498, 242] on span "Add" at bounding box center [505, 237] width 21 height 16
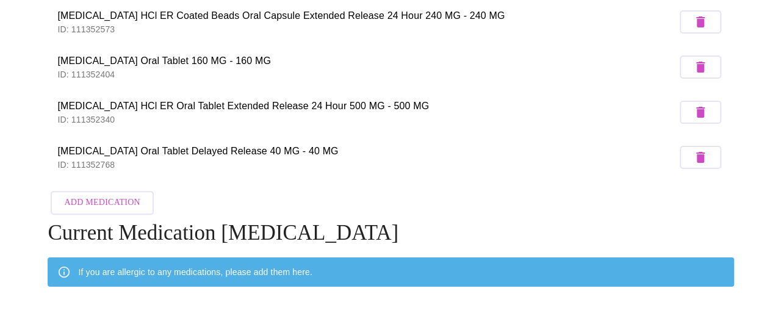
scroll to position [185, 0]
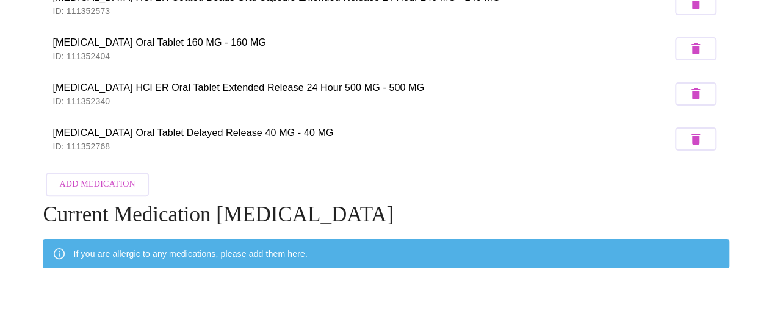
click at [81, 180] on span "Add Medication" at bounding box center [97, 184] width 76 height 15
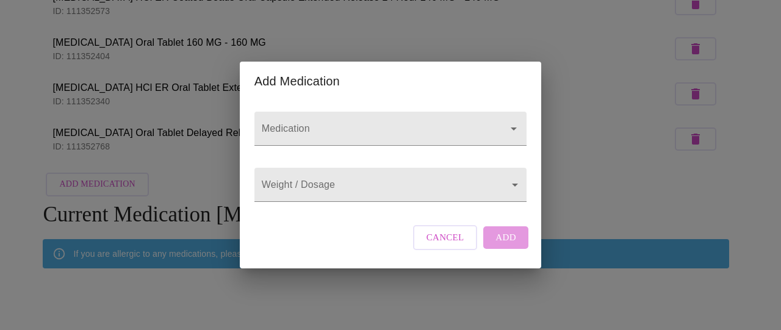
click at [278, 123] on input "Medication" at bounding box center [373, 134] width 228 height 23
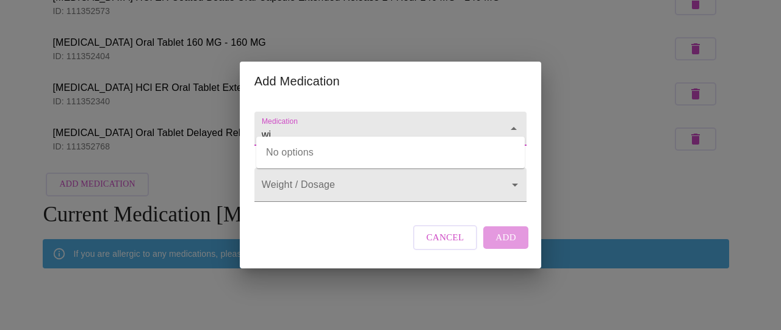
type input "w"
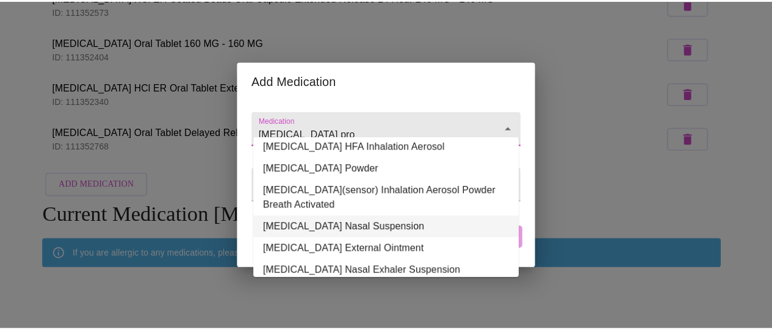
scroll to position [0, 0]
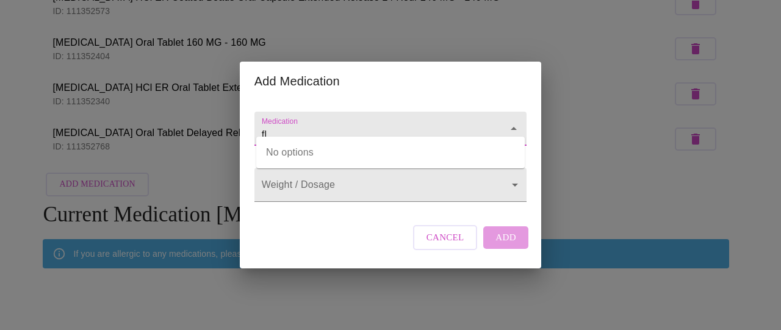
type input "f"
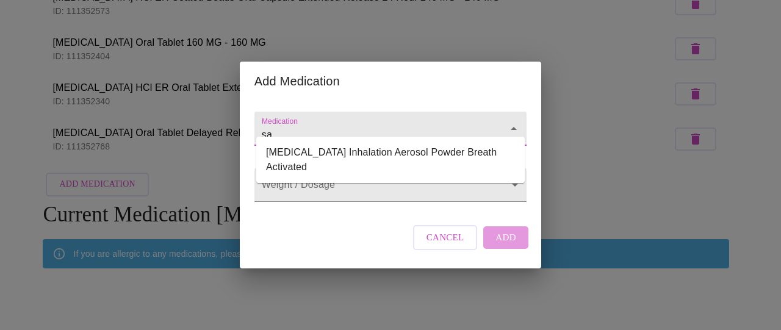
type input "s"
type input "F"
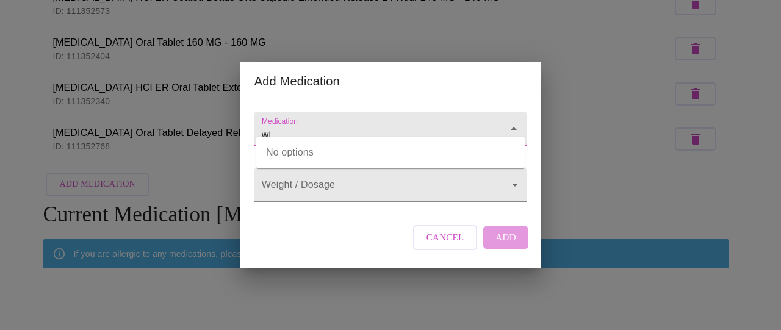
type input "w"
type input "WIX [MEDICAL_DATA]"
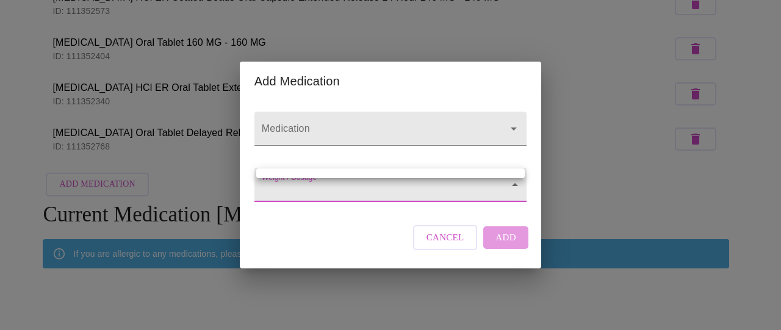
click at [308, 192] on body "MyMenopauseRx Appointments Messaging Labs Uploads Medications Community Refer a…" at bounding box center [390, 107] width 771 height 576
click at [303, 115] on div at bounding box center [390, 165] width 781 height 330
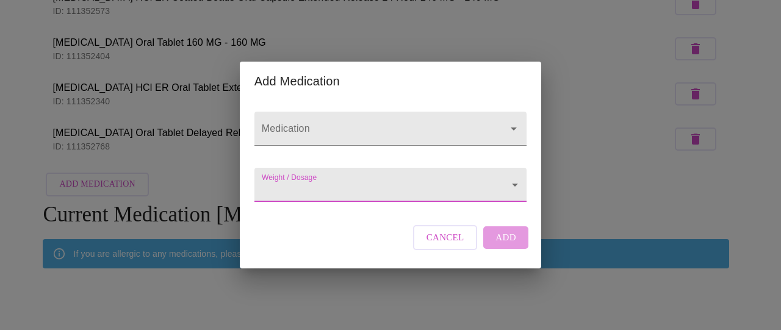
click at [310, 123] on input "Medication" at bounding box center [373, 134] width 228 height 23
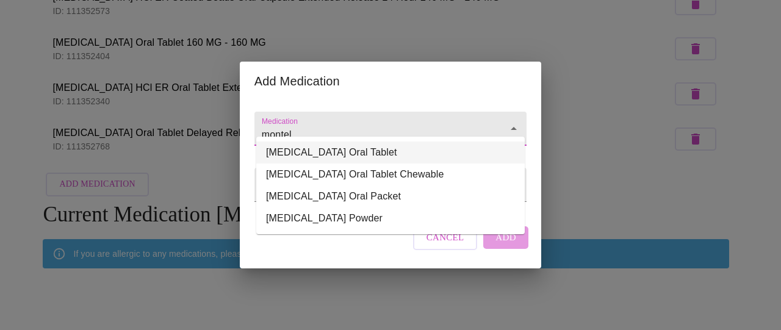
click at [366, 152] on li "[MEDICAL_DATA] Oral Tablet" at bounding box center [390, 153] width 268 height 22
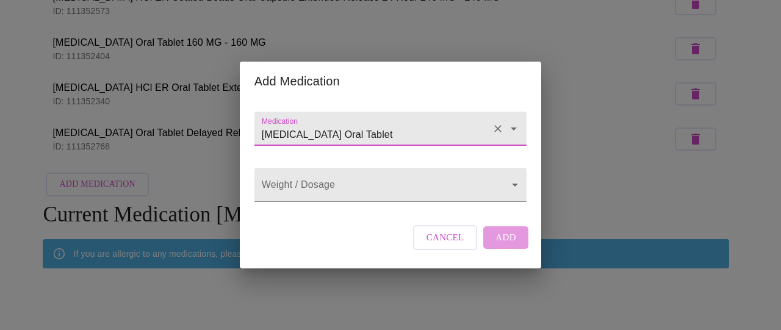
type input "[MEDICAL_DATA] Oral Tablet"
click at [361, 193] on body "MyMenopauseRx Appointments Messaging Labs Uploads Medications Community Refer a…" at bounding box center [390, 107] width 771 height 576
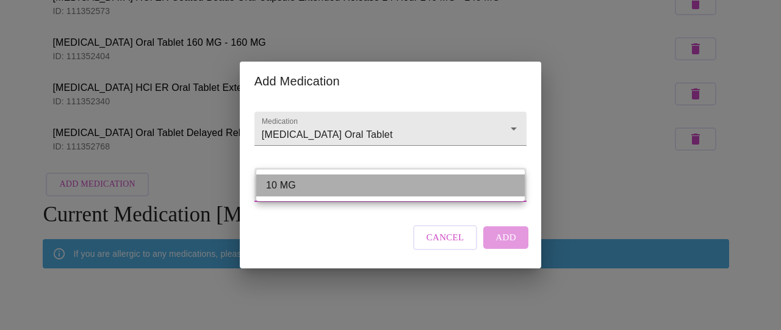
click at [345, 187] on li "10 MG" at bounding box center [390, 186] width 268 height 22
type input "10 MG"
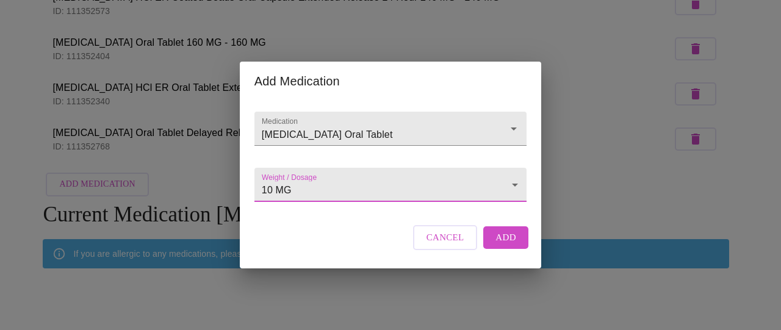
click at [505, 245] on span "Add" at bounding box center [505, 237] width 21 height 16
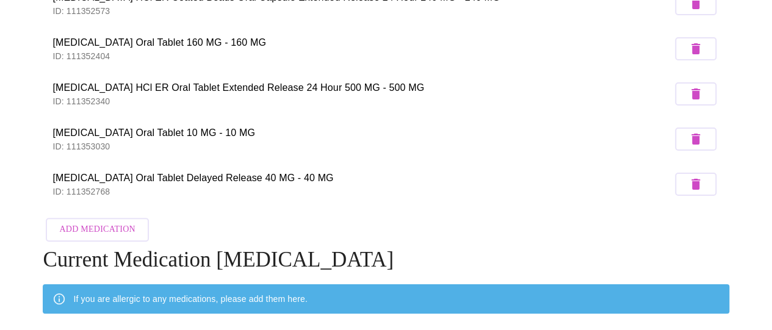
click at [96, 227] on span "Add Medication" at bounding box center [97, 229] width 76 height 15
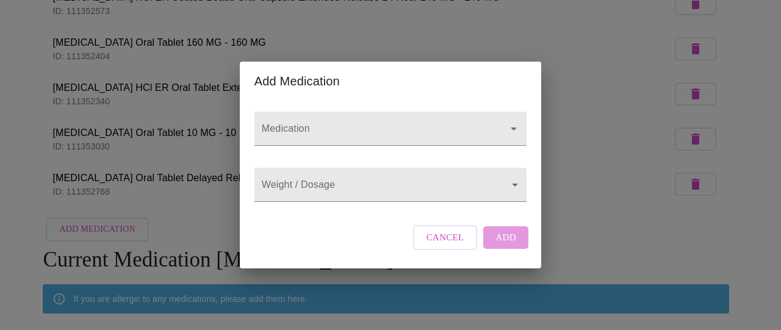
click at [287, 124] on input "Medication" at bounding box center [373, 134] width 228 height 23
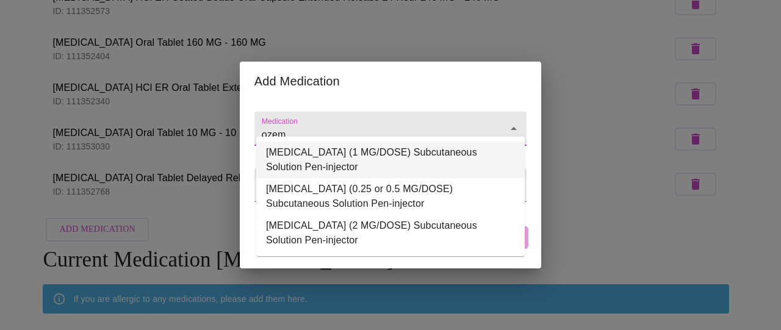
click at [320, 159] on li "[MEDICAL_DATA] (1 MG/DOSE) Subcutaneous Solution Pen-injector" at bounding box center [390, 160] width 268 height 37
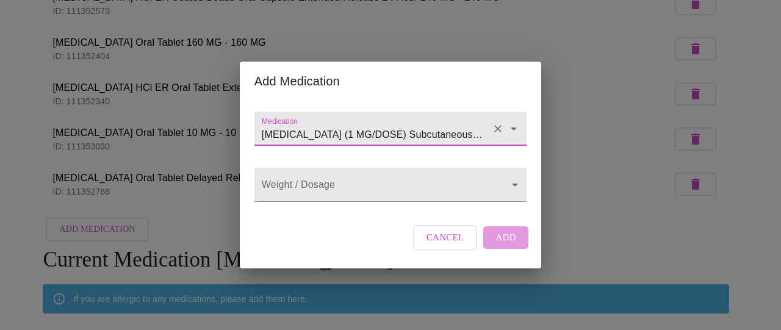
type input "[MEDICAL_DATA] (1 MG/DOSE) Subcutaneous Solution Pen-injector"
click at [329, 184] on body "MyMenopauseRx Appointments Messaging Labs Uploads Medications Community Refer a…" at bounding box center [390, 129] width 771 height 621
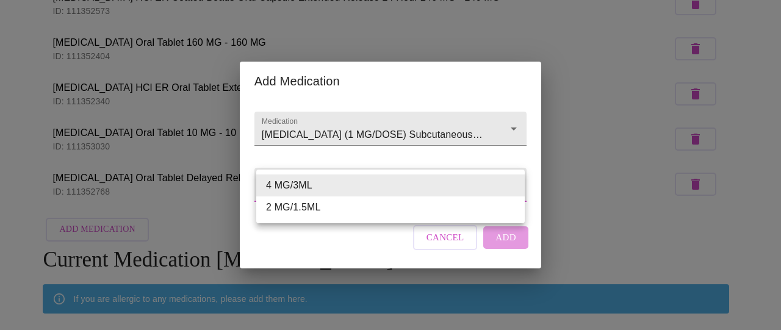
click at [284, 185] on li "4 MG/3ML" at bounding box center [390, 186] width 268 height 22
type input "4 MG/3ML"
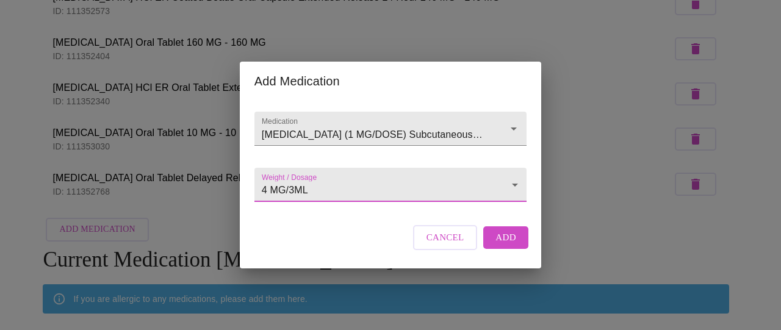
click at [508, 245] on span "Add" at bounding box center [505, 237] width 21 height 16
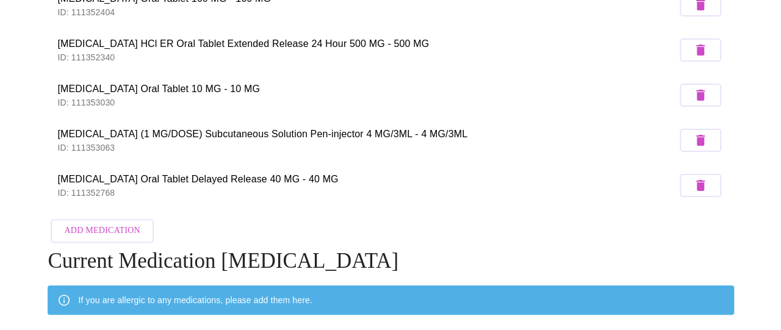
scroll to position [247, 0]
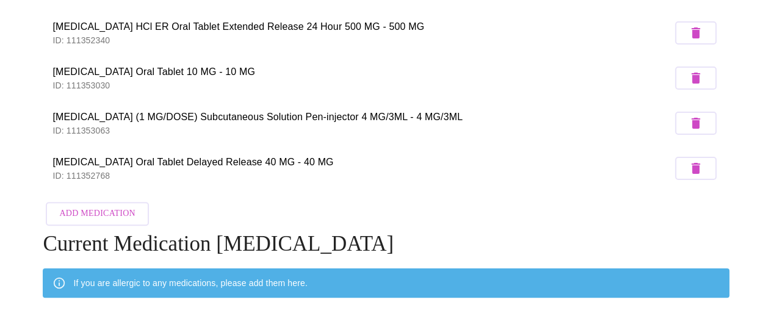
click at [95, 208] on span "Add Medication" at bounding box center [97, 213] width 76 height 15
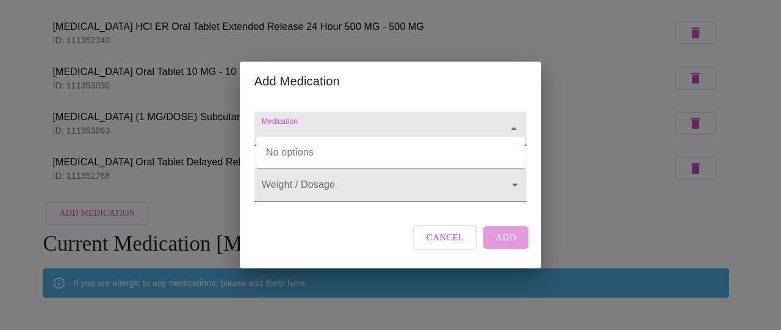
click at [290, 123] on input "Medication" at bounding box center [373, 134] width 228 height 23
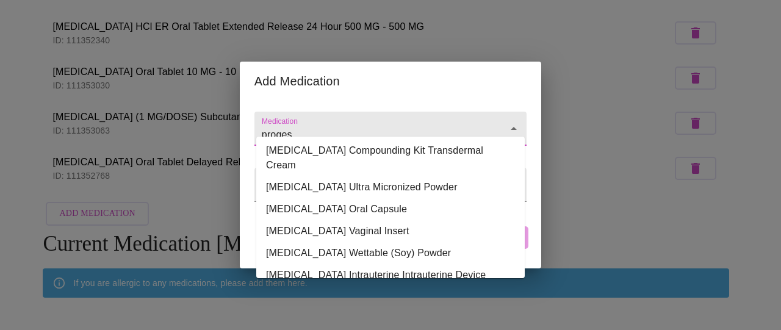
scroll to position [183, 0]
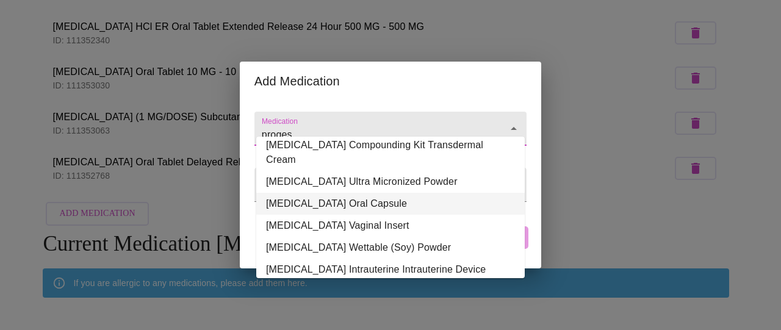
click at [355, 196] on li "[MEDICAL_DATA] Oral Capsule" at bounding box center [390, 204] width 268 height 22
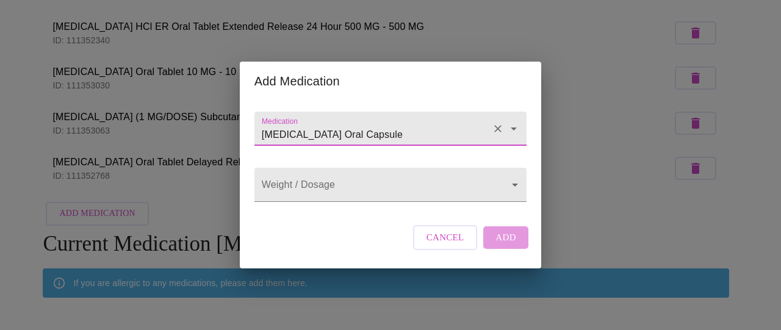
type input "[MEDICAL_DATA] Oral Capsule"
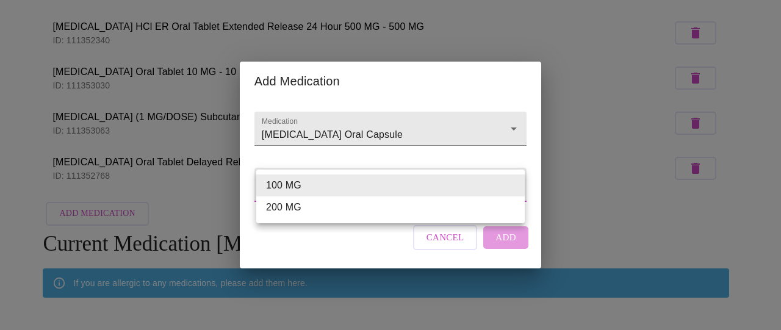
click at [320, 185] on body "MyMenopauseRx Appointments Messaging Labs Uploads Medications Community Refer a…" at bounding box center [390, 91] width 771 height 666
click at [287, 185] on li "100 MG" at bounding box center [390, 186] width 268 height 22
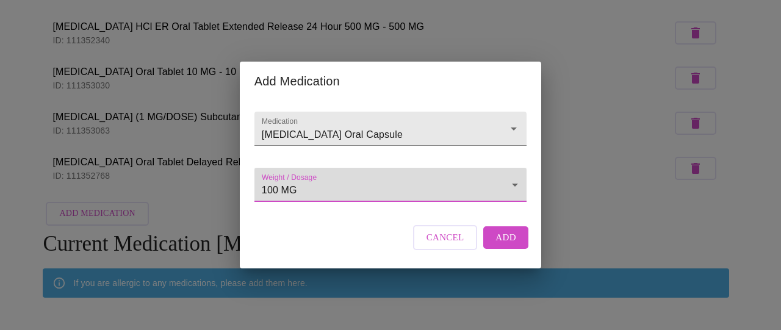
type input "100 MG"
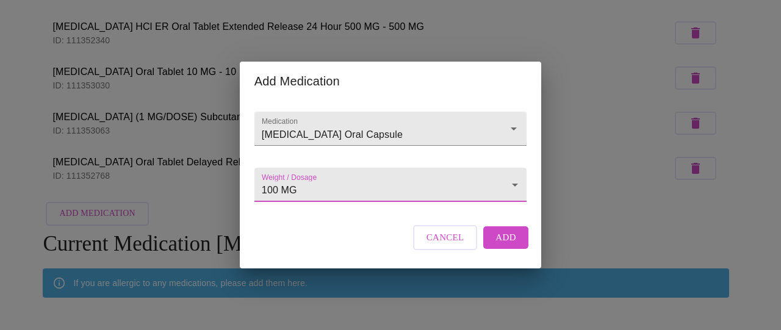
click at [508, 245] on span "Add" at bounding box center [505, 237] width 21 height 16
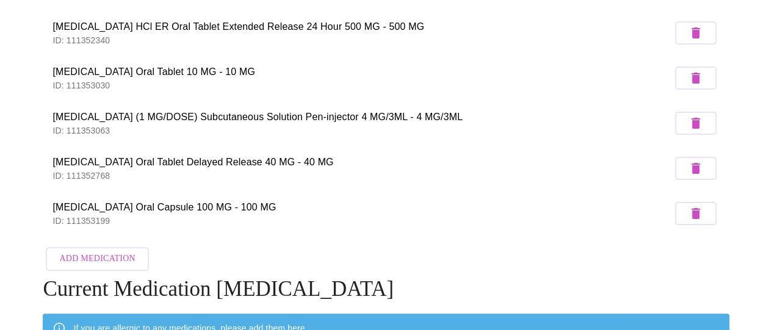
click at [89, 252] on span "Add Medication" at bounding box center [97, 258] width 76 height 15
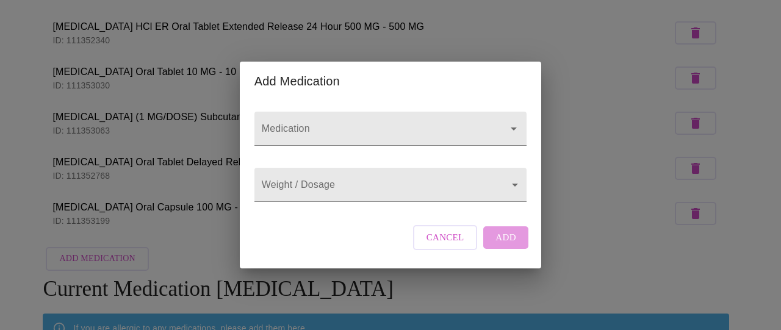
drag, startPoint x: 304, startPoint y: 105, endPoint x: 304, endPoint y: 120, distance: 15.3
click at [305, 112] on div at bounding box center [390, 129] width 272 height 34
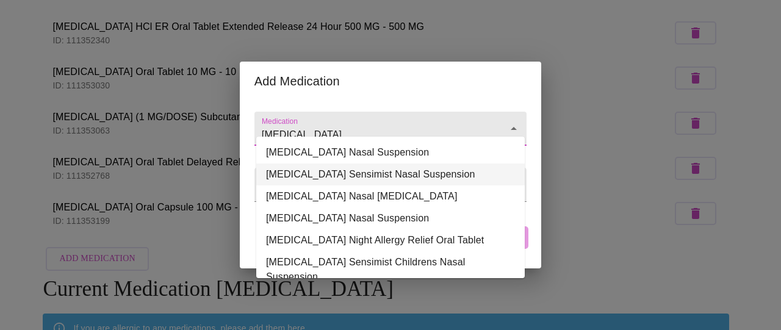
click at [331, 178] on li "[MEDICAL_DATA] Sensimist Nasal Suspension" at bounding box center [390, 175] width 268 height 22
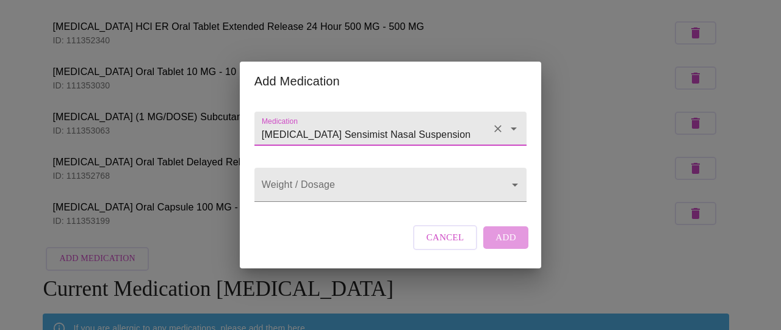
type input "[MEDICAL_DATA] Sensimist Nasal Suspension"
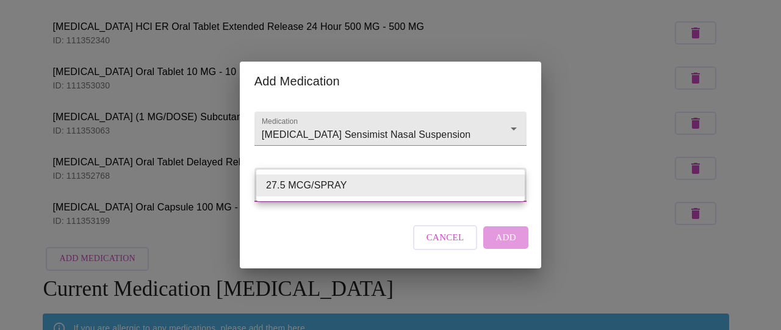
click at [321, 186] on body "MyMenopauseRx Appointments Messaging Labs Uploads Medications Community Refer a…" at bounding box center [390, 113] width 771 height 711
click at [506, 247] on div at bounding box center [390, 165] width 781 height 330
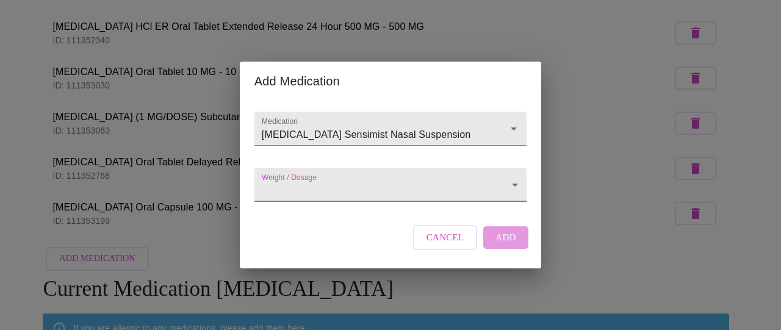
click at [388, 190] on body "MyMenopauseRx Appointments Messaging Labs Uploads Medications Community Refer a…" at bounding box center [390, 113] width 771 height 711
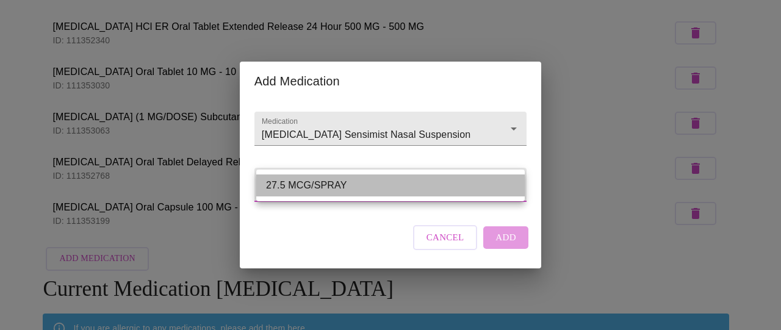
click at [340, 192] on li "27.5 MCG/SPRAY" at bounding box center [390, 186] width 268 height 22
type input "27.5 MCG/SPRAY"
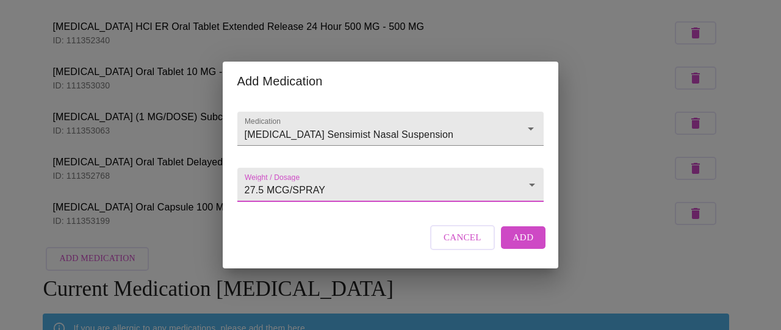
click at [522, 245] on span "Add" at bounding box center [523, 237] width 21 height 16
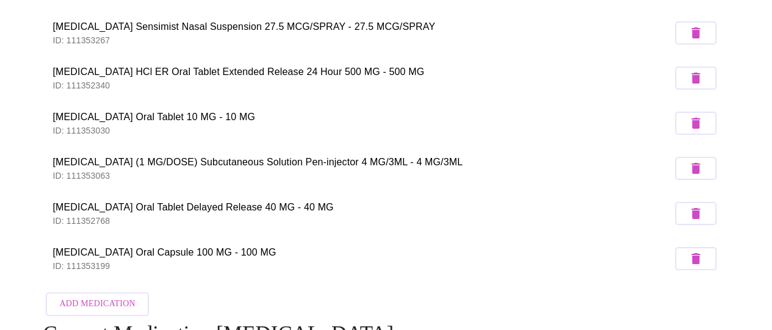
click at [92, 298] on span "Add Medication" at bounding box center [97, 304] width 76 height 15
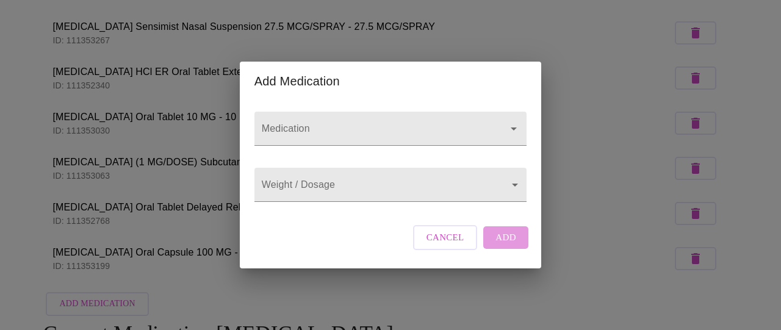
click at [291, 123] on input "Medication" at bounding box center [373, 134] width 228 height 23
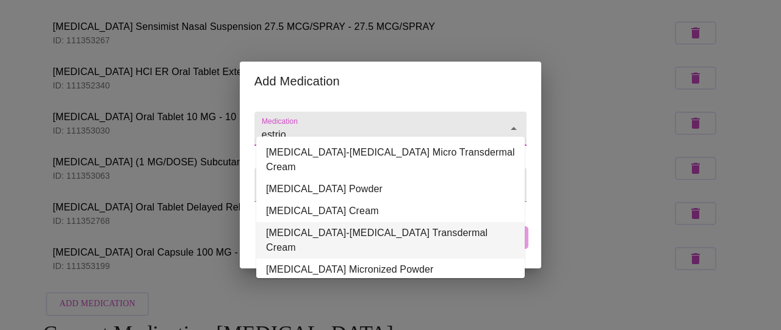
click at [318, 222] on li "[MEDICAL_DATA]-[MEDICAL_DATA] Transdermal Cream" at bounding box center [390, 240] width 268 height 37
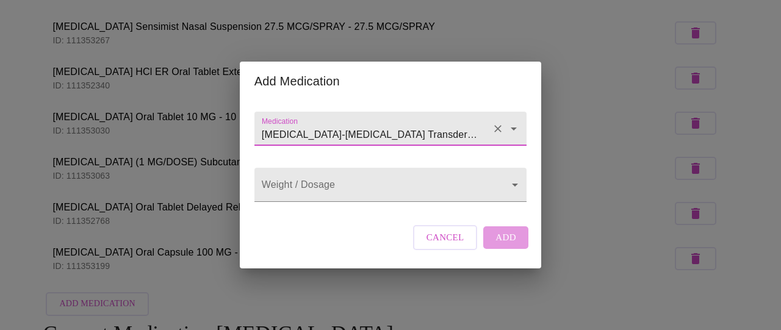
type input "[MEDICAL_DATA]-[MEDICAL_DATA] Transdermal Cream"
click at [365, 182] on body "MyMenopauseRx Appointments Messaging Labs Uploads Medications Community Refer a…" at bounding box center [390, 136] width 771 height 757
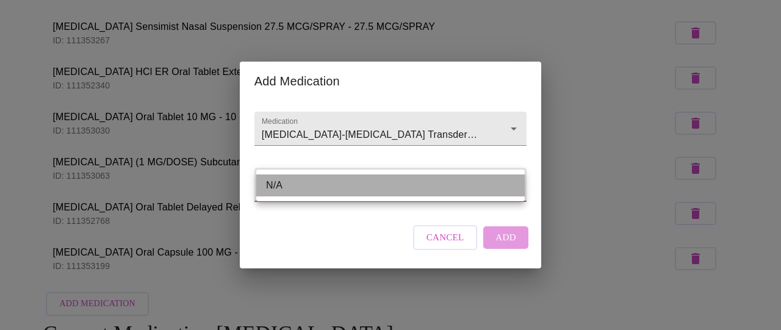
click at [326, 185] on li "N/A" at bounding box center [390, 186] width 268 height 22
type input "N/A"
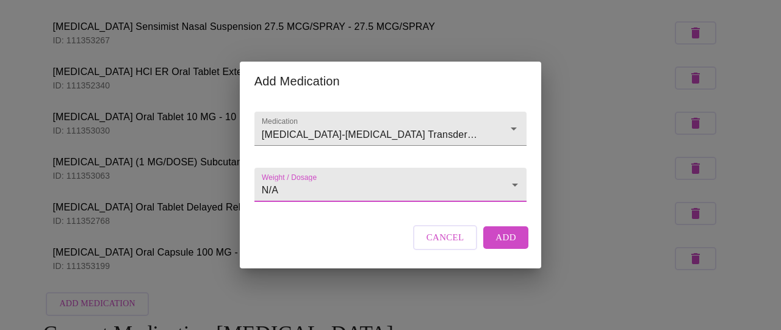
click at [498, 245] on span "Add" at bounding box center [505, 237] width 21 height 16
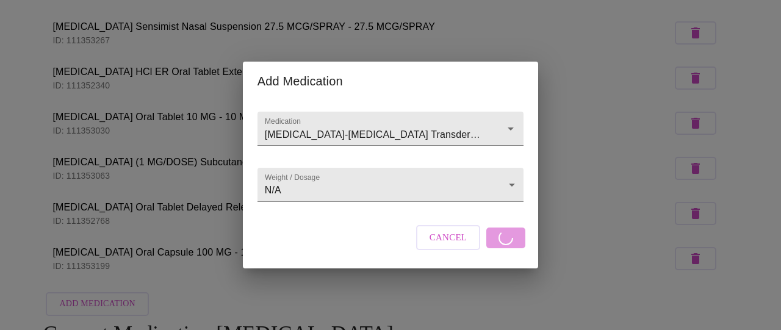
scroll to position [427, 0]
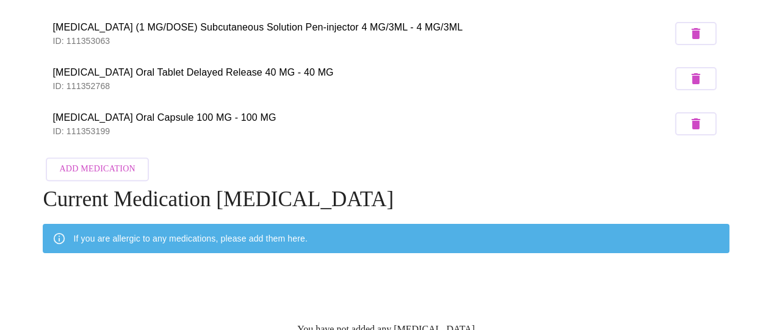
click at [95, 162] on span "Add Medication" at bounding box center [97, 169] width 76 height 15
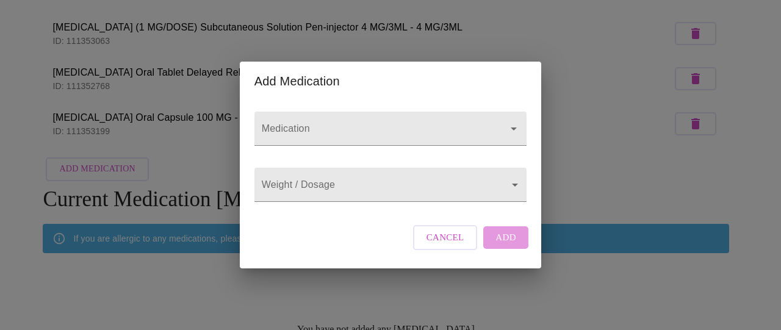
click at [273, 123] on input "Medication" at bounding box center [373, 134] width 228 height 23
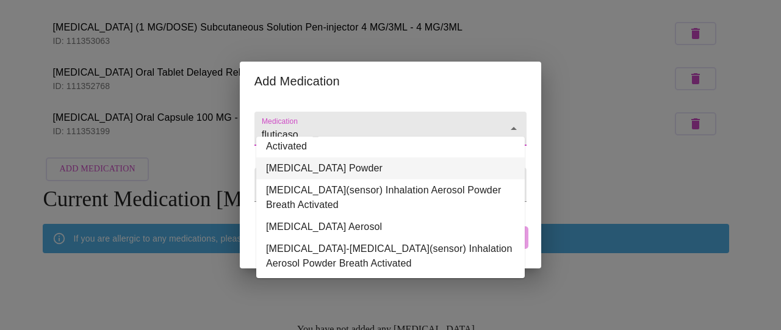
scroll to position [61, 0]
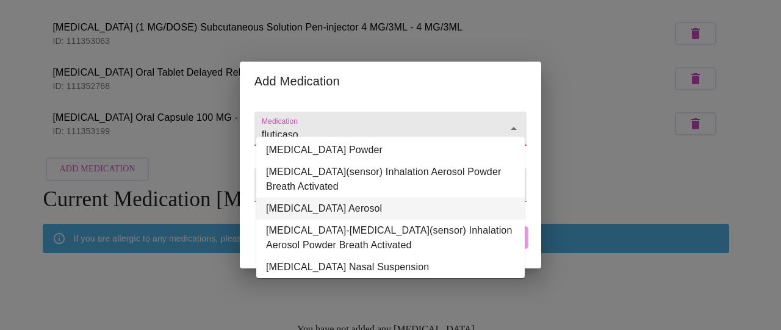
click at [403, 209] on li "[MEDICAL_DATA] Aerosol" at bounding box center [390, 209] width 268 height 22
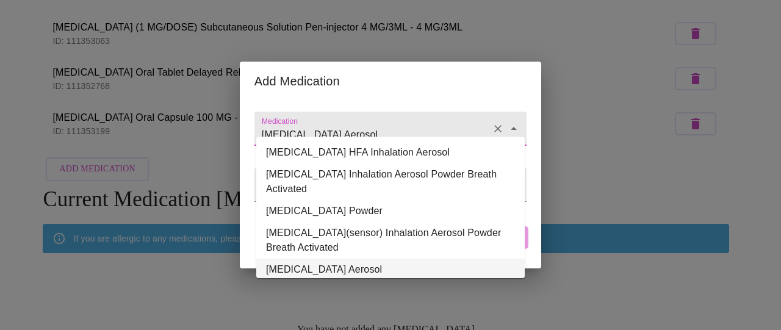
click at [392, 124] on input "[MEDICAL_DATA] Aerosol" at bounding box center [373, 134] width 228 height 23
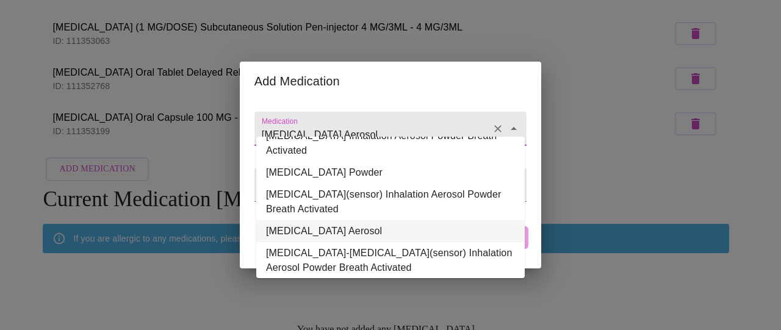
scroll to position [63, 0]
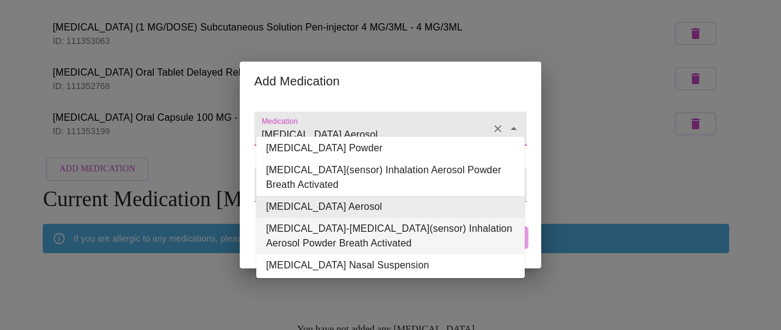
click at [341, 232] on li "[MEDICAL_DATA]-[MEDICAL_DATA](sensor) Inhalation Aerosol Powder Breath Activated" at bounding box center [390, 236] width 268 height 37
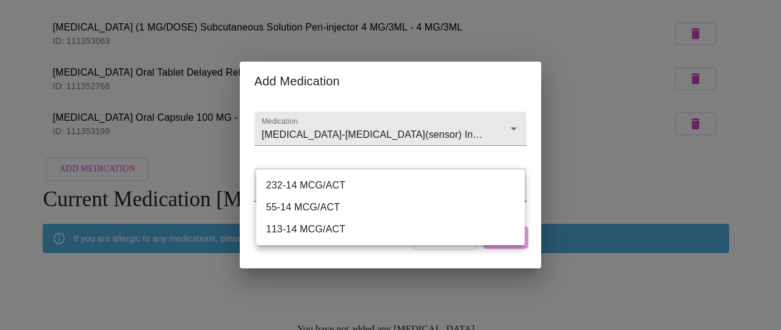
click at [400, 120] on div at bounding box center [390, 165] width 781 height 330
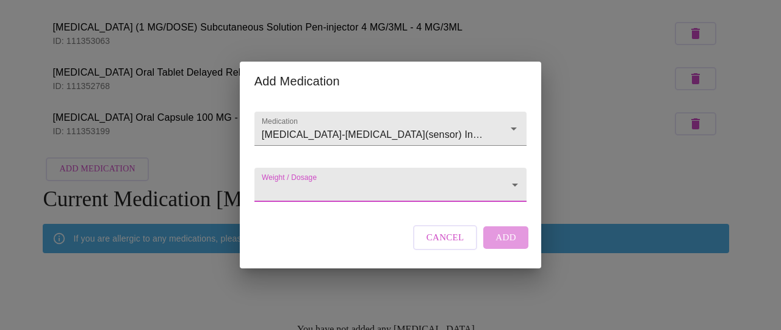
click at [400, 123] on input "[MEDICAL_DATA]-[MEDICAL_DATA](sensor) Inhalation Aerosol Powder Breath Activated" at bounding box center [373, 134] width 228 height 23
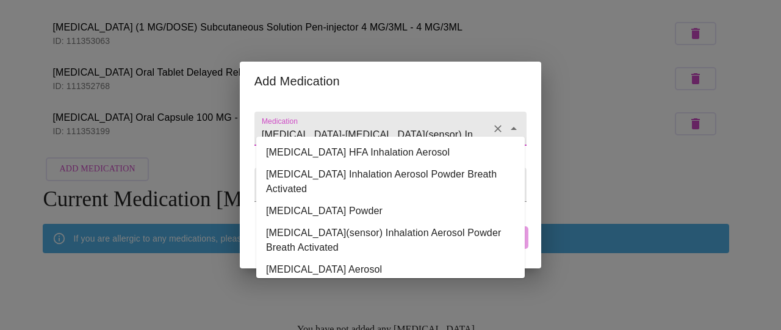
scroll to position [51, 0]
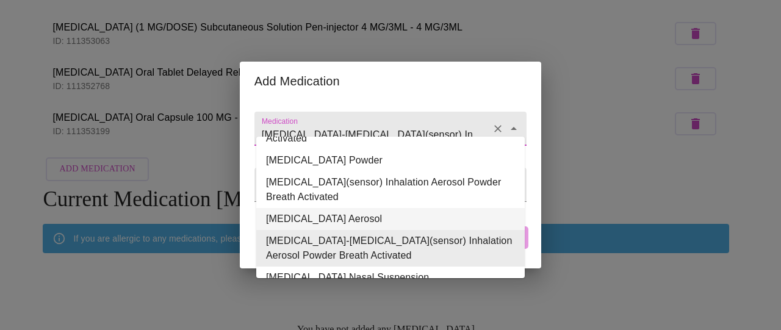
click at [382, 216] on li "[MEDICAL_DATA] Aerosol" at bounding box center [390, 219] width 268 height 22
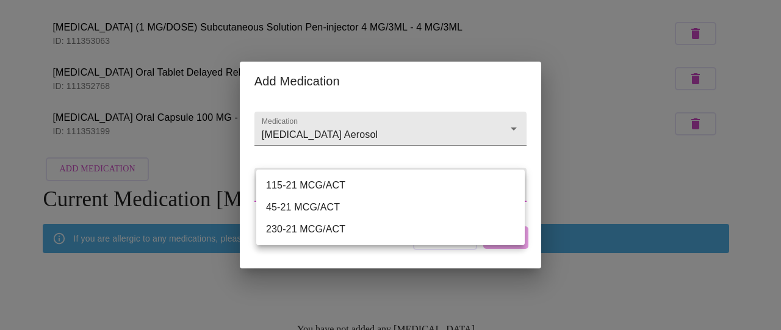
click at [362, 151] on div at bounding box center [390, 165] width 781 height 330
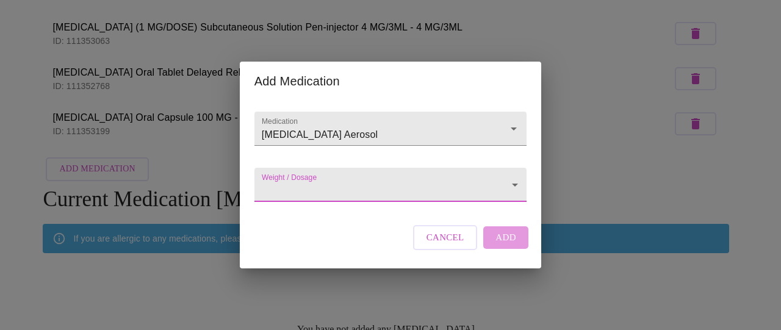
click at [368, 125] on input "[MEDICAL_DATA] Aerosol" at bounding box center [373, 134] width 228 height 23
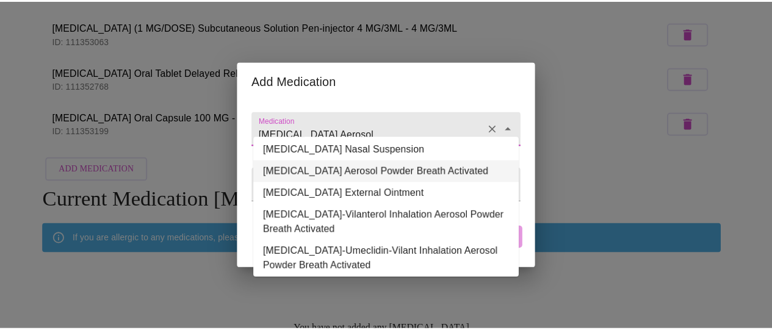
scroll to position [197, 0]
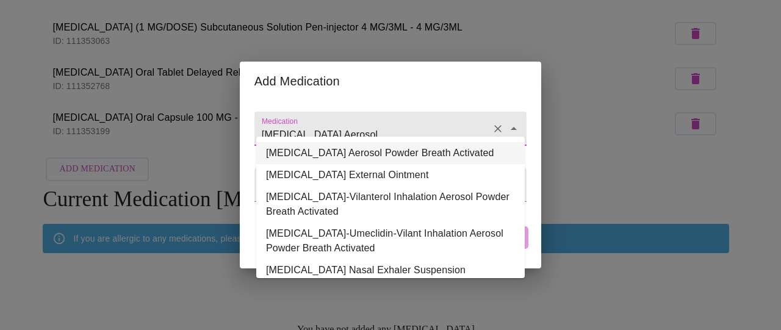
click at [335, 164] on li "[MEDICAL_DATA] Aerosol Powder Breath Activated" at bounding box center [390, 153] width 268 height 22
type input "[MEDICAL_DATA] Aerosol Powder Breath Activated"
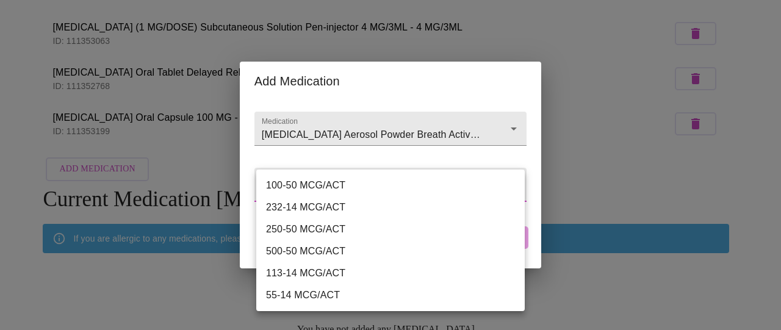
click at [316, 228] on li "250-50 MCG/ACT" at bounding box center [390, 229] width 268 height 22
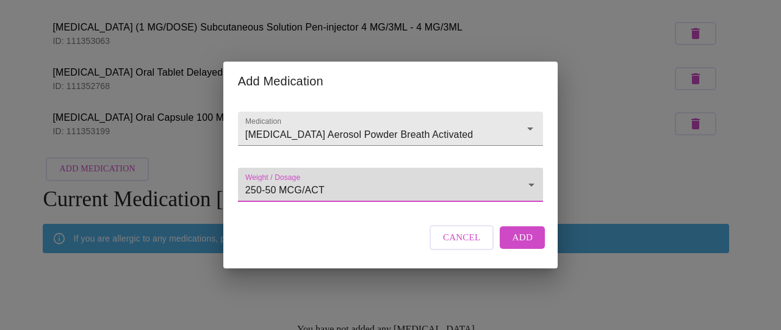
type input "250-50 MCG/ACT"
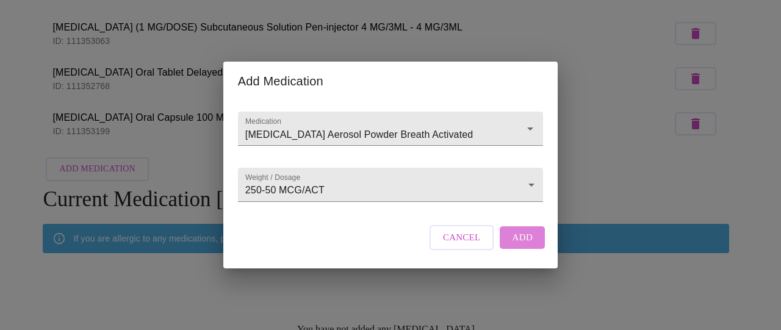
click at [514, 245] on span "Add" at bounding box center [522, 237] width 21 height 16
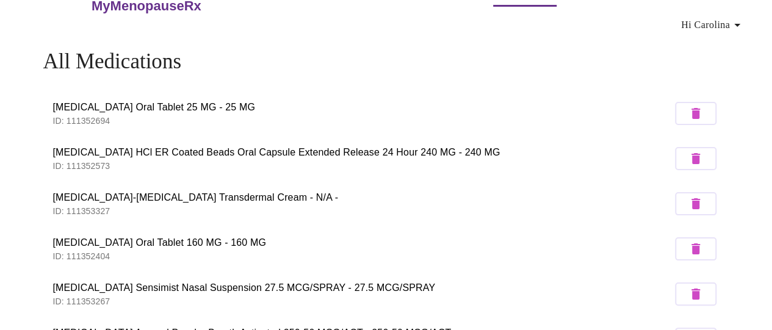
scroll to position [0, 0]
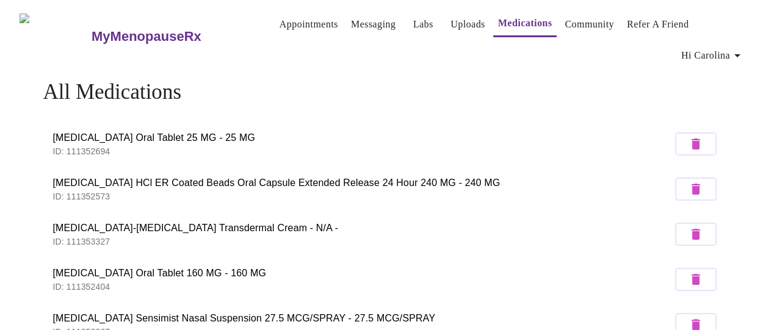
click at [580, 16] on link "Community" at bounding box center [588, 24] width 49 height 17
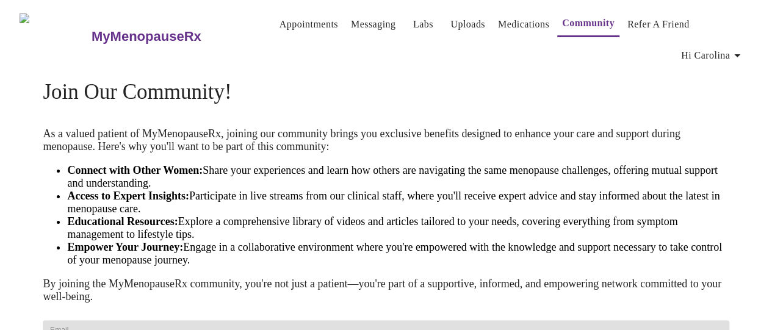
click at [355, 21] on link "Messaging" at bounding box center [373, 24] width 45 height 17
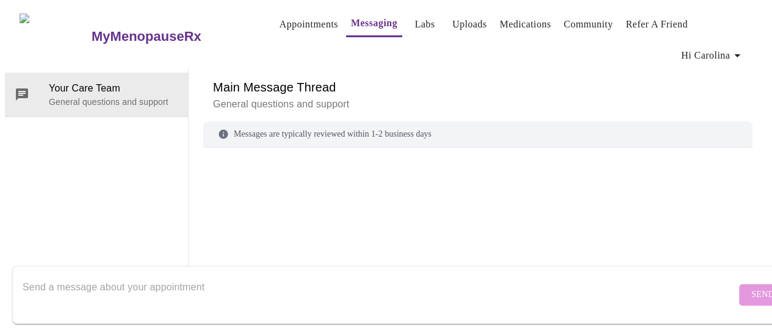
scroll to position [62, 0]
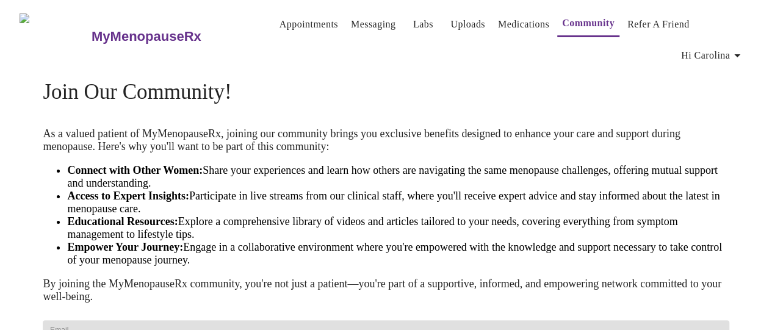
click at [450, 19] on link "Uploads" at bounding box center [467, 24] width 35 height 17
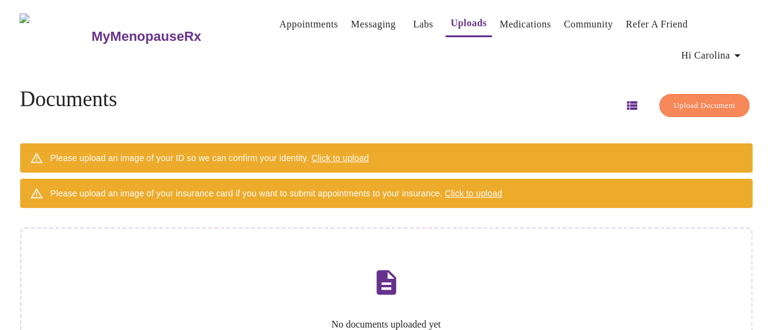
click at [360, 153] on span "Click to upload" at bounding box center [339, 158] width 57 height 10
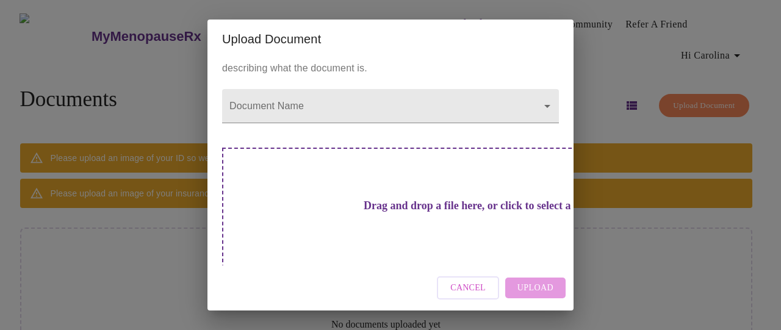
scroll to position [26, 0]
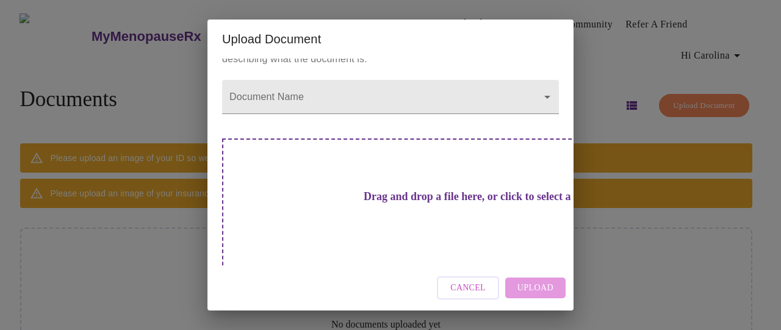
click at [398, 94] on body "MyMenopauseRx Appointments Messaging Labs Uploads Medications Community Refer a…" at bounding box center [390, 223] width 771 height 436
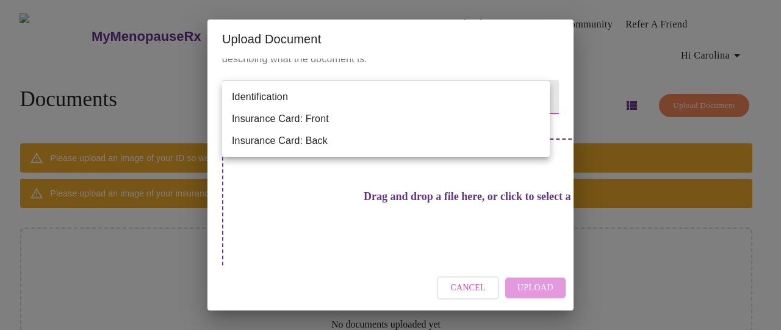
click at [278, 95] on li "Identification" at bounding box center [386, 97] width 328 height 22
type input "Identification"
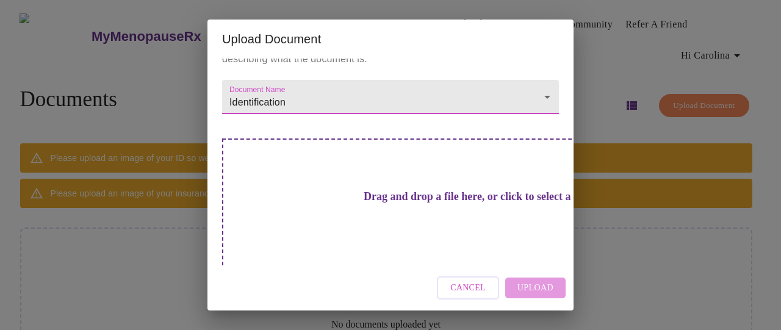
click at [535, 292] on div "Cancel Upload" at bounding box center [390, 288] width 366 height 46
click at [378, 196] on h3 "Drag and drop a file here, or click to select a file" at bounding box center [476, 196] width 337 height 13
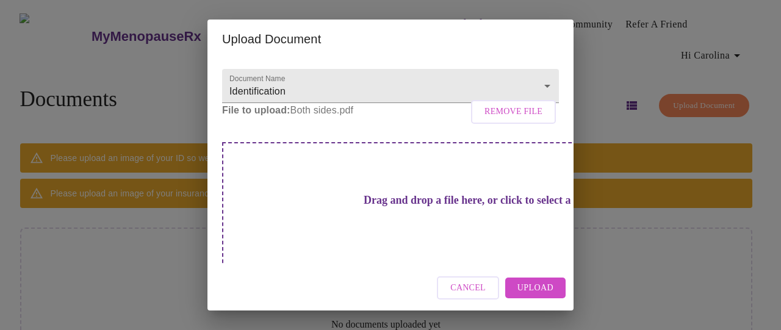
scroll to position [53, 0]
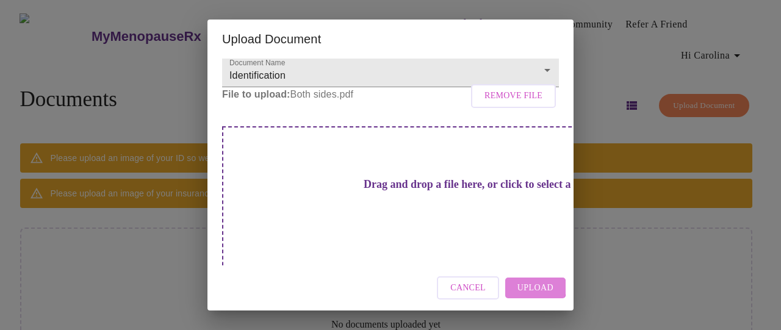
click at [534, 287] on span "Upload" at bounding box center [535, 288] width 36 height 15
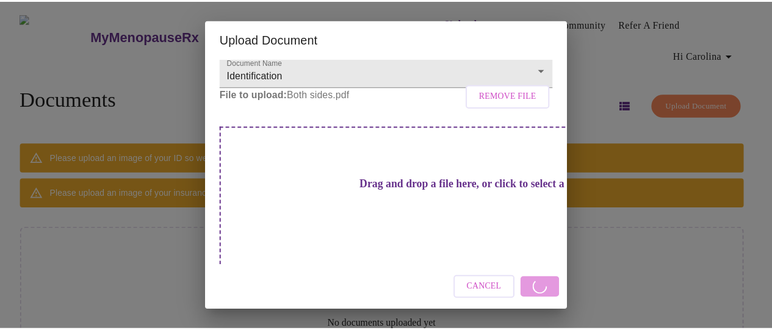
scroll to position [26, 0]
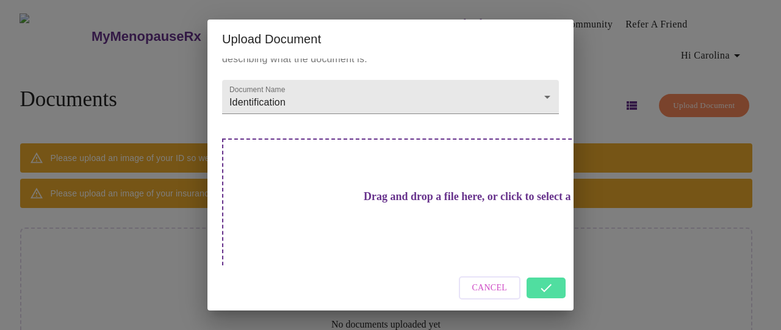
click at [543, 288] on div "Cancel" at bounding box center [390, 288] width 366 height 46
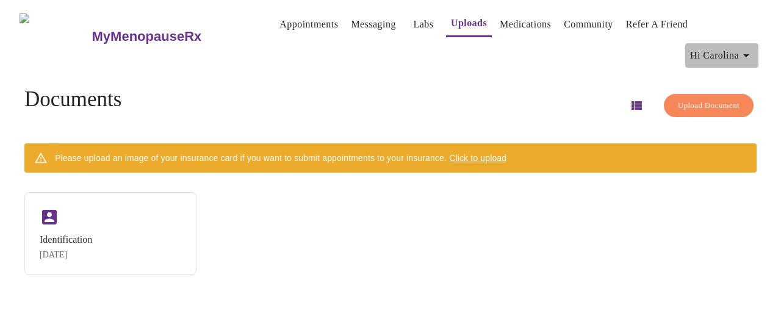
click at [712, 51] on span "Hi Carolina" at bounding box center [721, 55] width 63 height 17
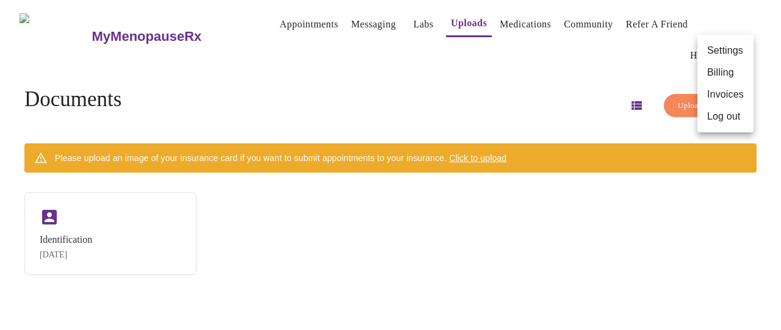
click at [714, 52] on li "Settings" at bounding box center [725, 51] width 56 height 22
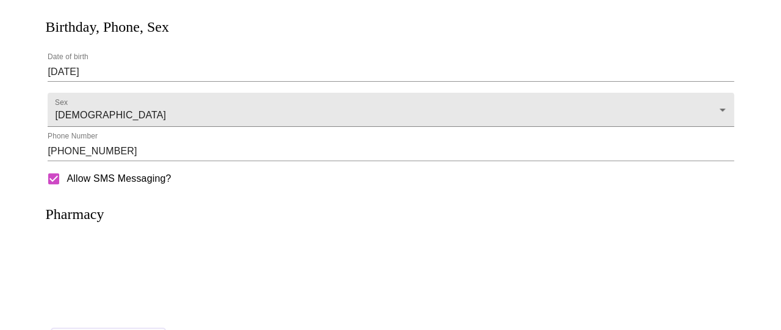
scroll to position [350, 0]
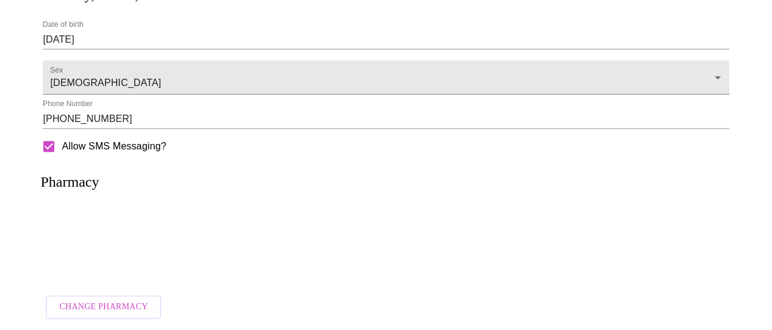
click at [74, 185] on h3 "Pharmacy" at bounding box center [69, 182] width 59 height 16
click at [120, 207] on div at bounding box center [386, 245] width 686 height 77
click at [84, 185] on h3 "Pharmacy" at bounding box center [69, 182] width 59 height 16
click at [98, 303] on span "Change Pharmacy" at bounding box center [103, 307] width 88 height 15
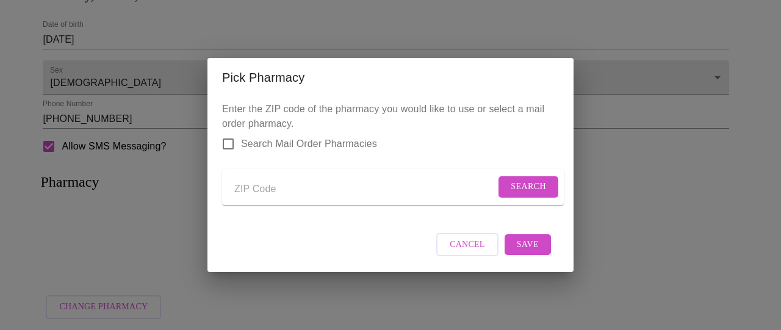
click at [255, 185] on input "Send a message to your care team" at bounding box center [364, 189] width 261 height 20
click at [520, 179] on span "Search" at bounding box center [528, 186] width 35 height 15
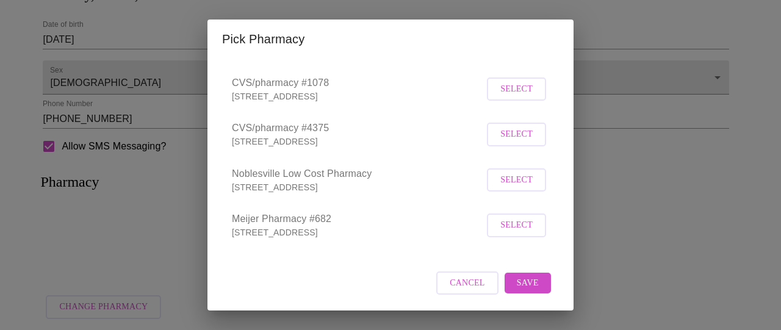
scroll to position [0, 0]
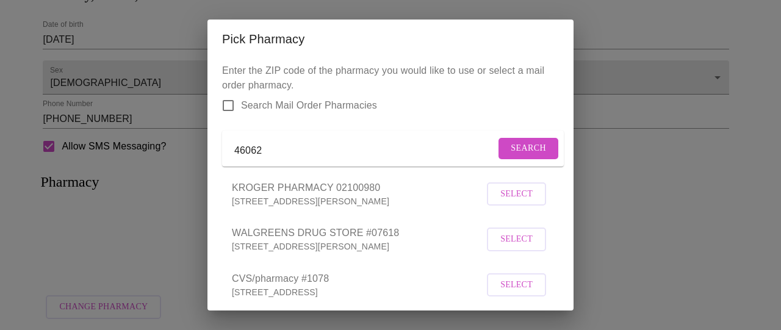
click at [270, 149] on input "46062" at bounding box center [364, 151] width 261 height 20
type input "4"
type input "46038"
click at [511, 153] on span "Search" at bounding box center [528, 148] width 35 height 15
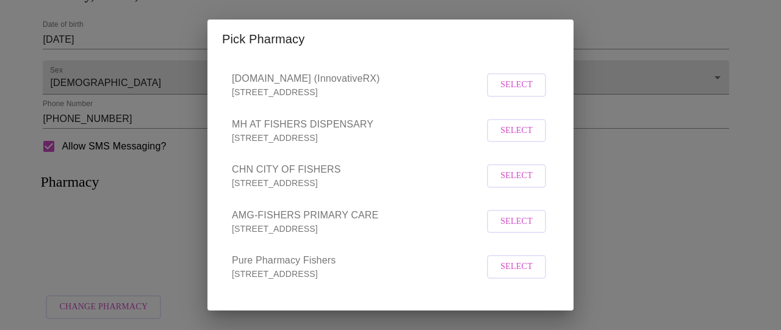
scroll to position [486, 0]
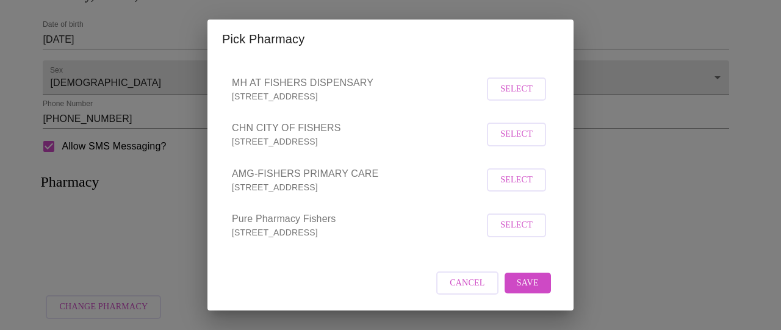
click at [504, 228] on span "Select" at bounding box center [516, 225] width 32 height 15
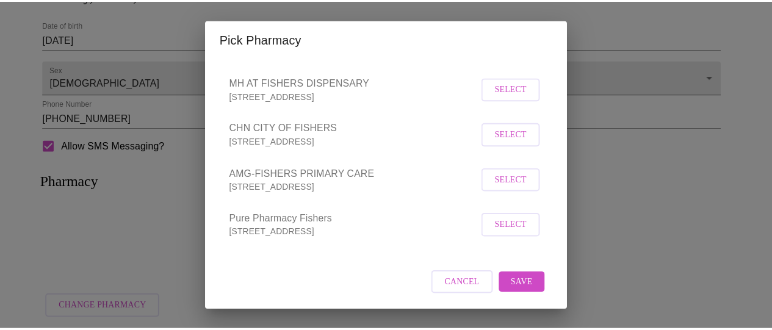
scroll to position [484, 0]
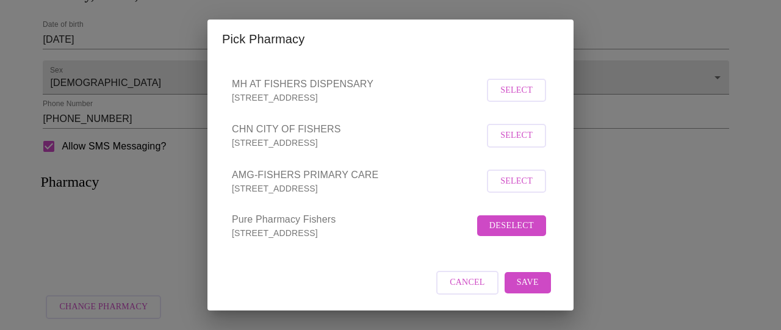
click at [517, 282] on span "Save" at bounding box center [528, 282] width 22 height 15
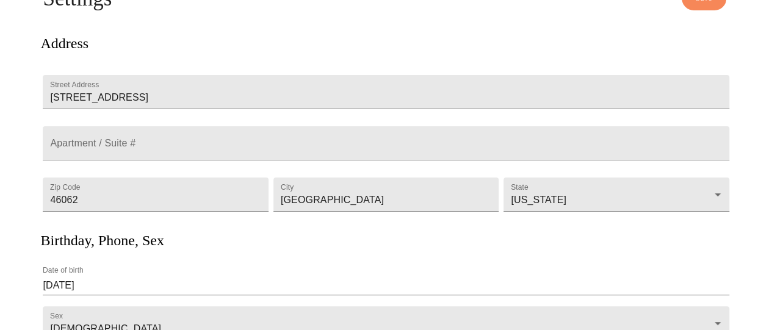
scroll to position [0, 0]
